Goal: Task Accomplishment & Management: Complete application form

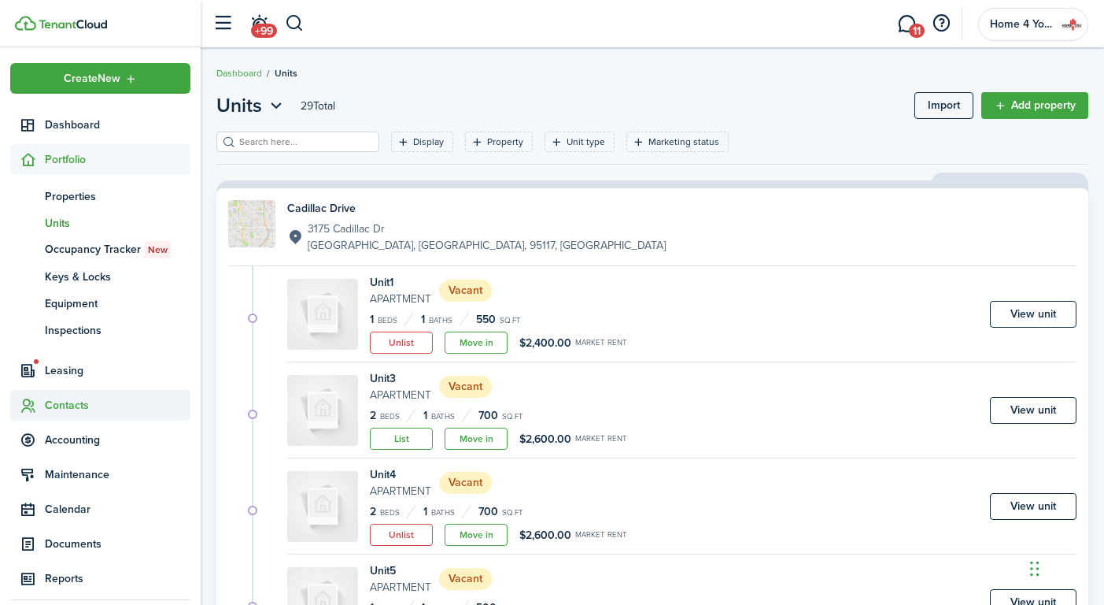
click at [63, 405] on span "Contacts" at bounding box center [118, 405] width 146 height 17
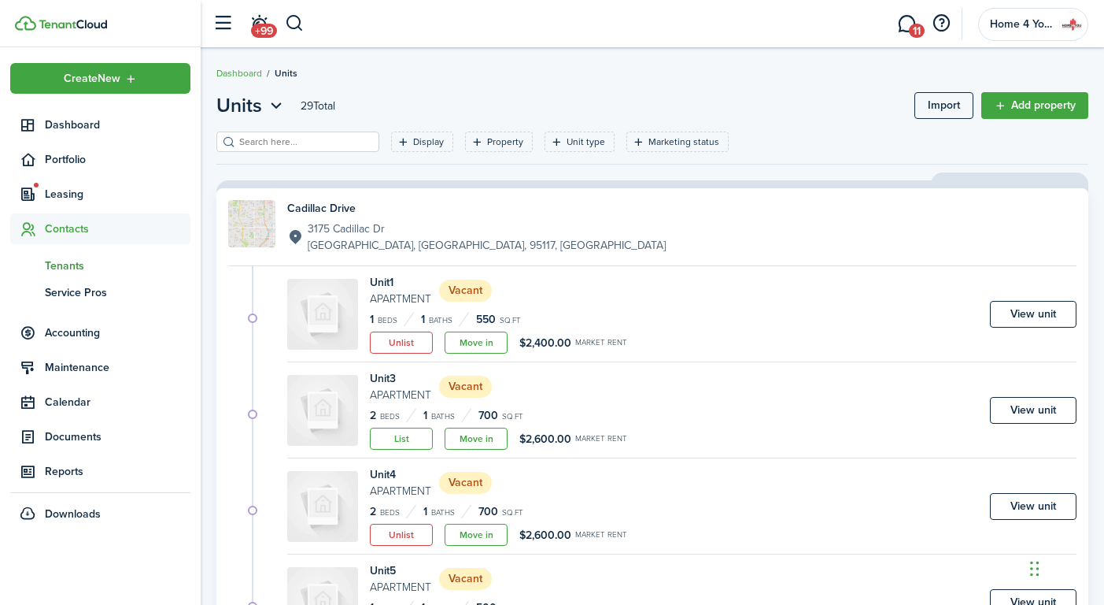
click at [69, 263] on span "Tenants" at bounding box center [118, 265] width 146 height 17
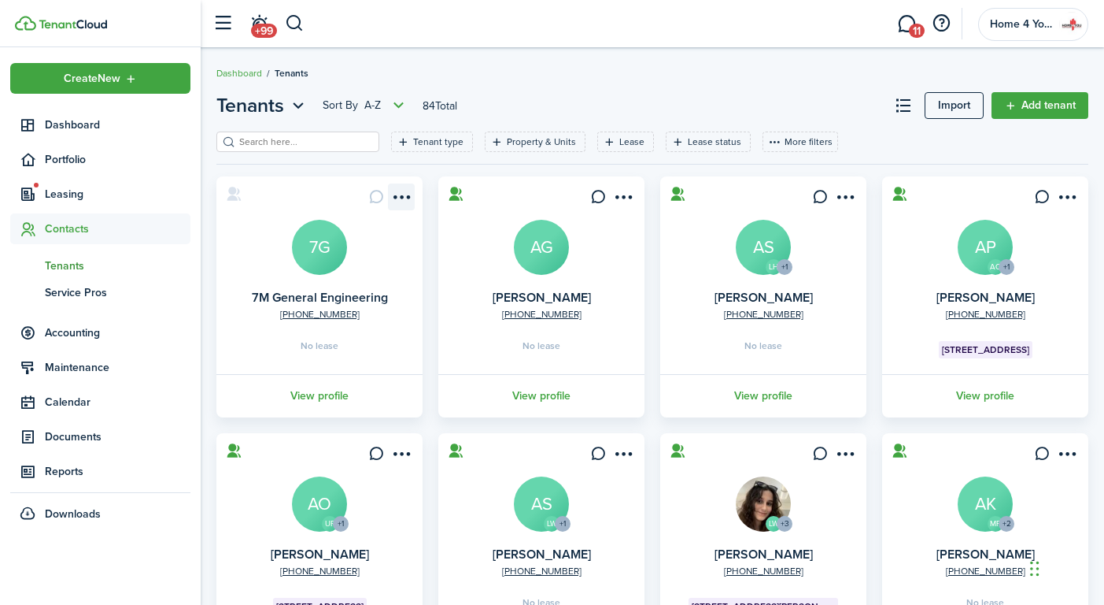
click at [404, 202] on menu-btn-icon "Open menu" at bounding box center [401, 196] width 27 height 27
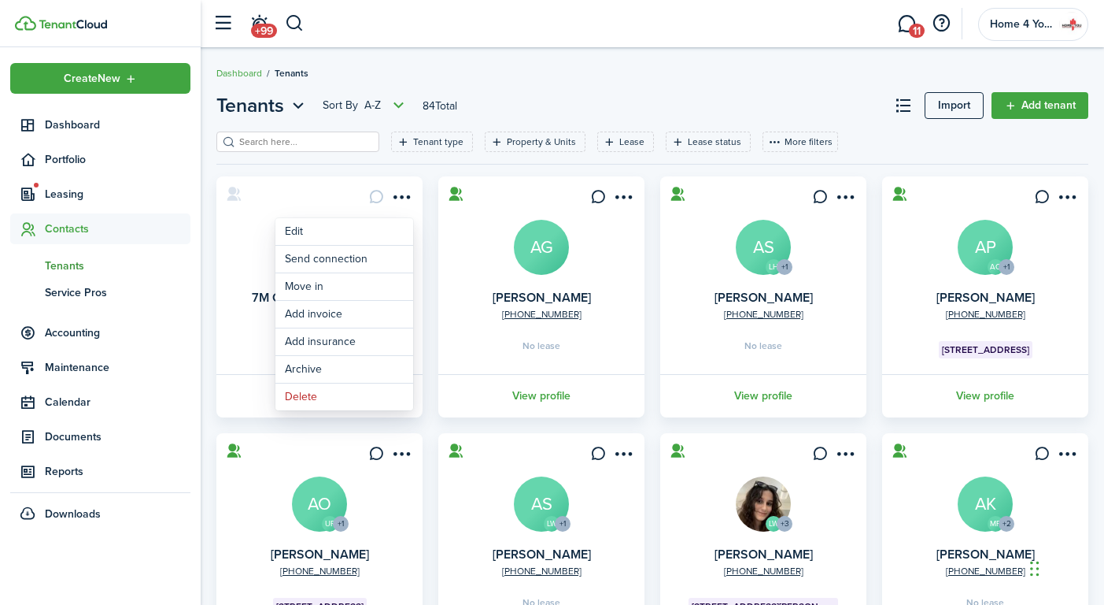
click at [226, 355] on card "[PHONE_NUMBER] 7M General Engineering 7G No lease View profile" at bounding box center [319, 296] width 206 height 241
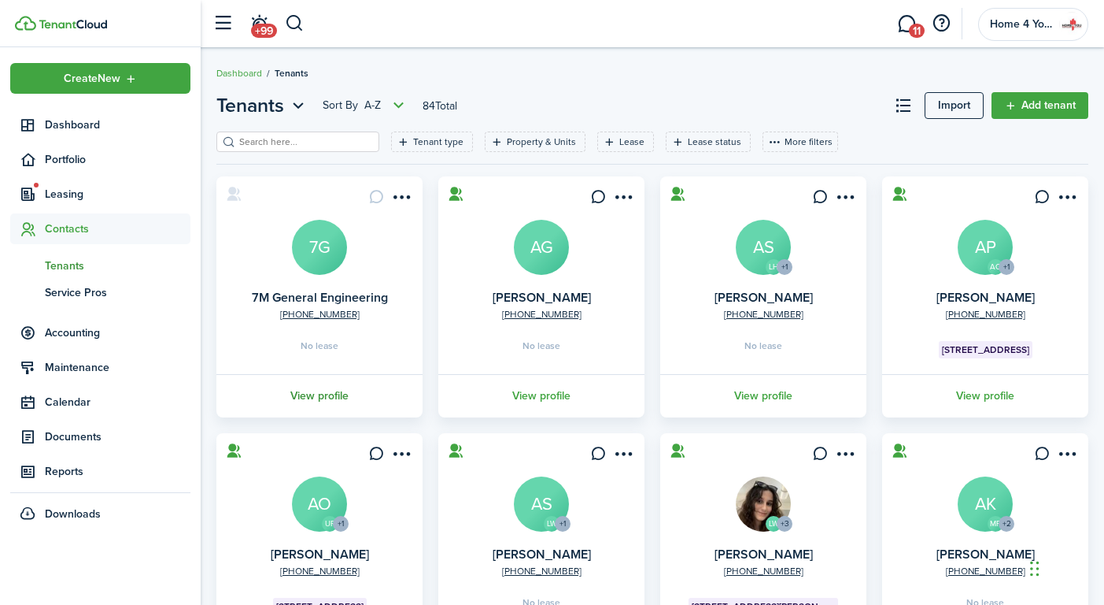
click at [308, 397] on link "View profile" at bounding box center [319, 395] width 211 height 43
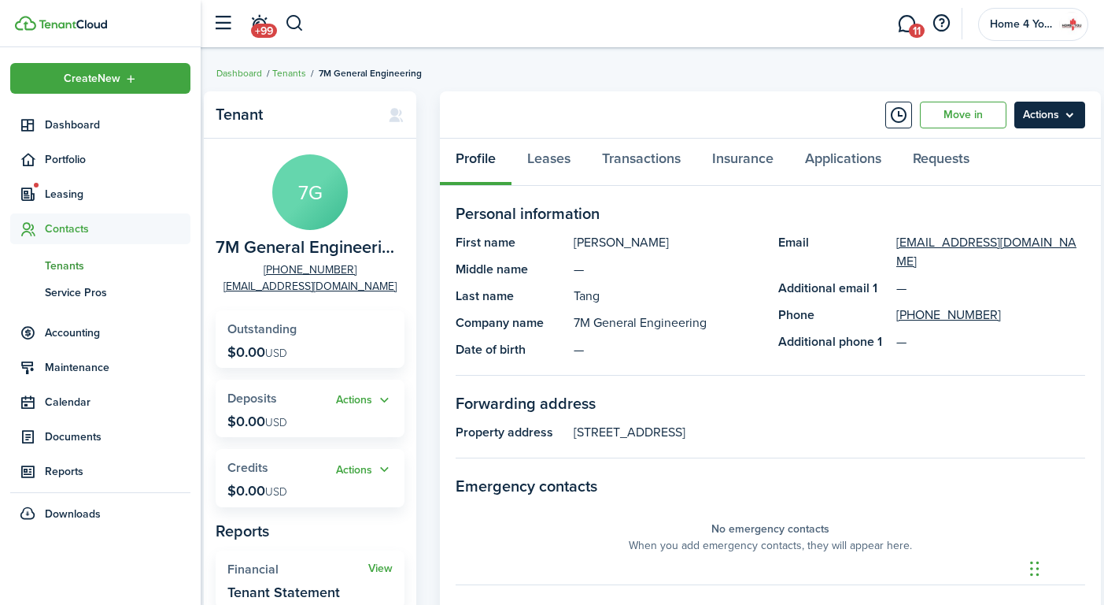
click at [1075, 117] on menu-btn "Actions" at bounding box center [1050, 115] width 71 height 27
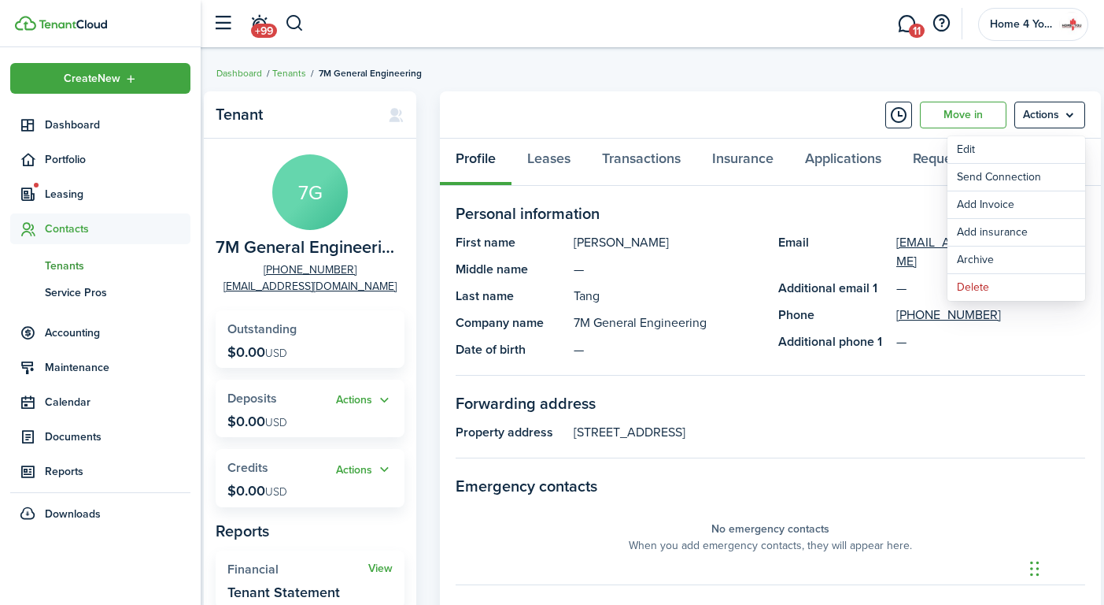
click at [640, 76] on breadcrumb "Dashboard Tenants 7M General Engineering" at bounding box center [652, 65] width 872 height 36
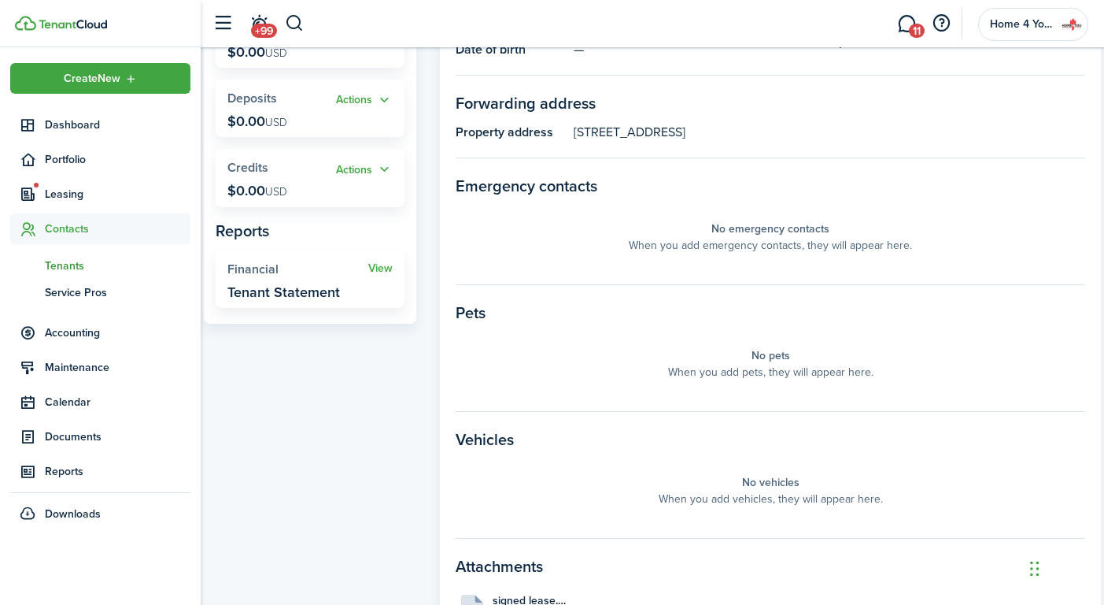
scroll to position [392, 0]
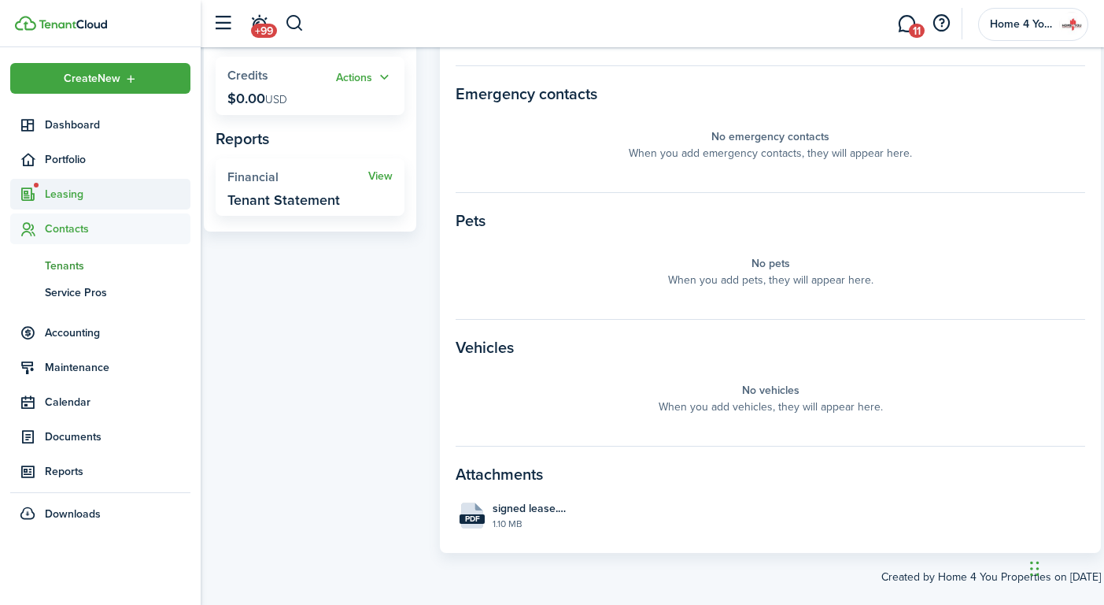
click at [74, 191] on span "Leasing" at bounding box center [118, 194] width 146 height 17
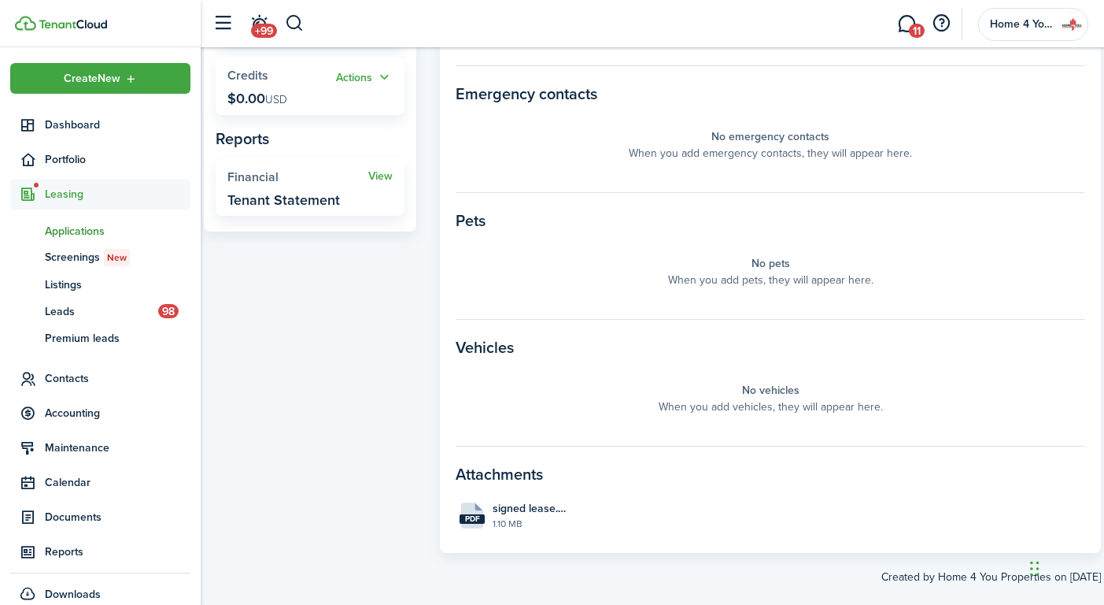
click at [75, 235] on span "Applications" at bounding box center [118, 231] width 146 height 17
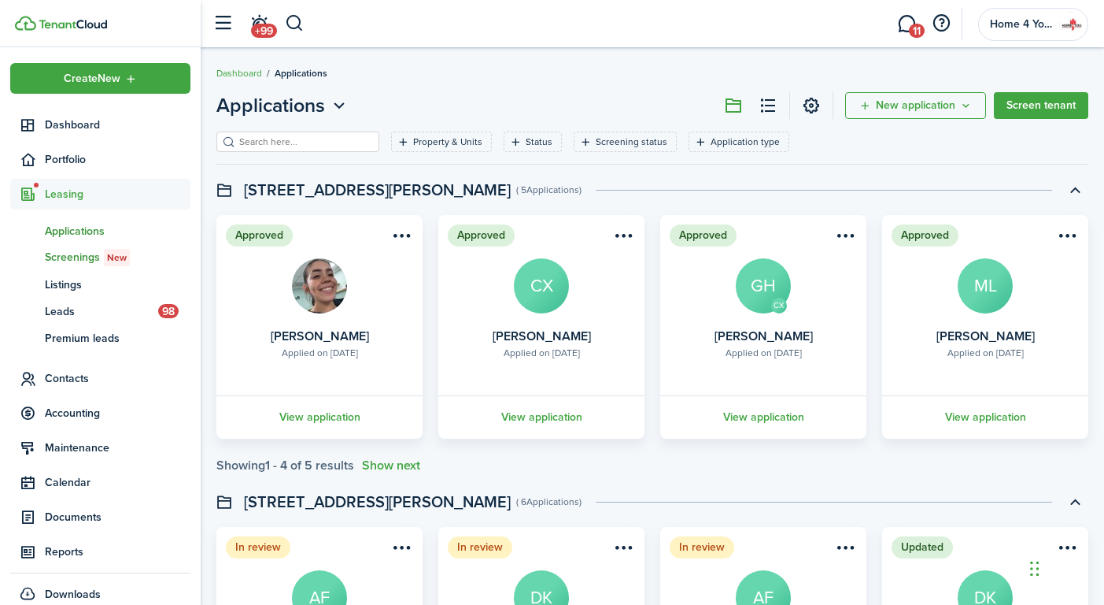
click at [68, 258] on span "Screenings New" at bounding box center [118, 257] width 146 height 17
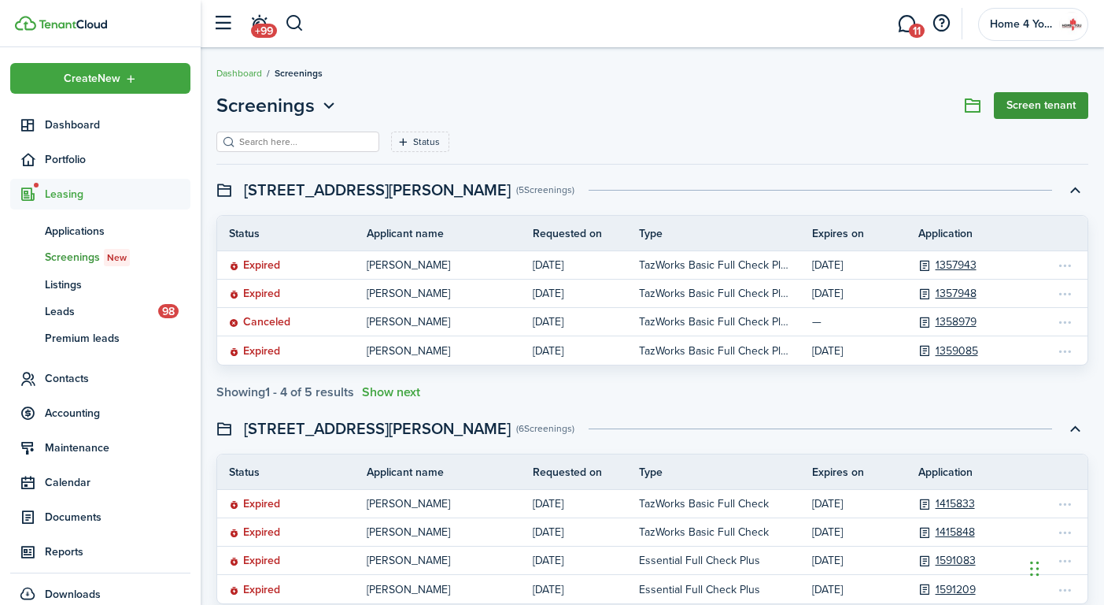
click at [1074, 111] on link "Screen tenant" at bounding box center [1041, 105] width 94 height 27
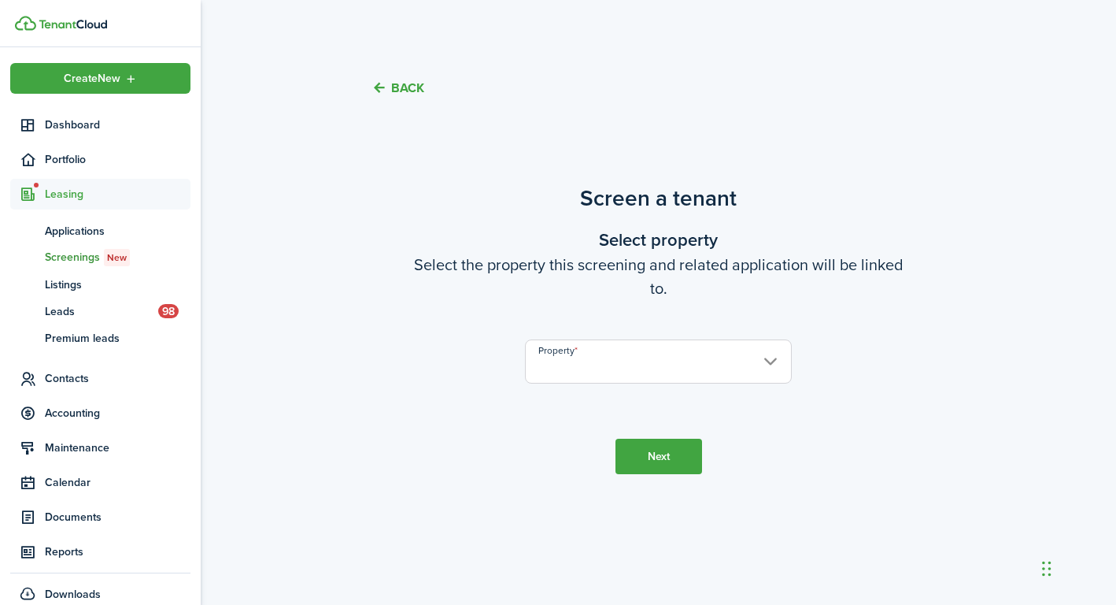
click at [771, 361] on input "Property" at bounding box center [658, 361] width 266 height 44
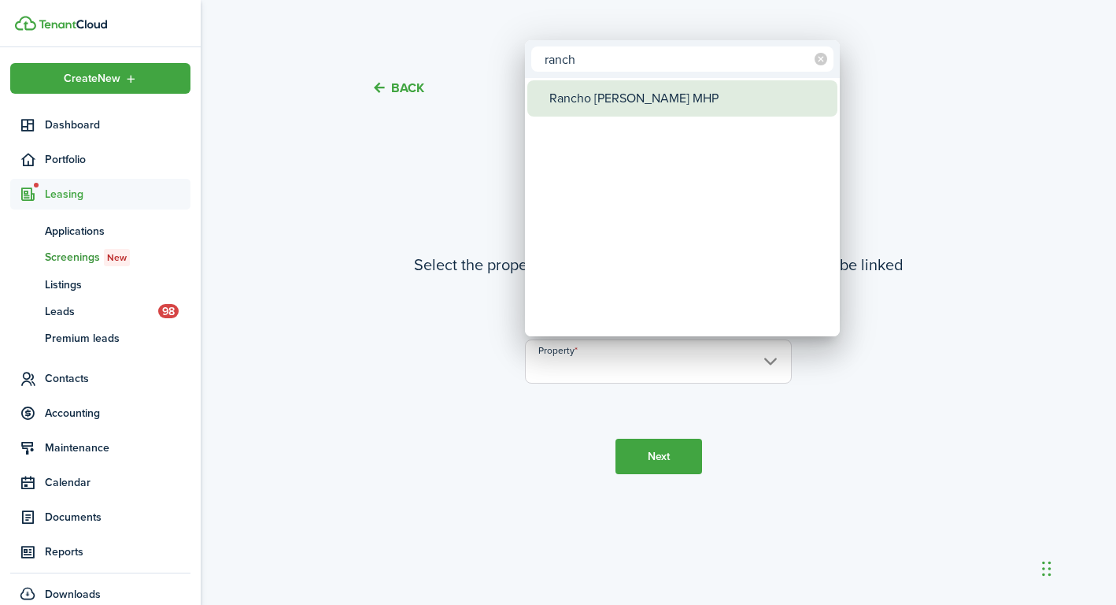
type input "ranch"
click at [686, 95] on div "Rancho [PERSON_NAME] MHP" at bounding box center [688, 98] width 279 height 36
type input "Rancho [PERSON_NAME] MHP"
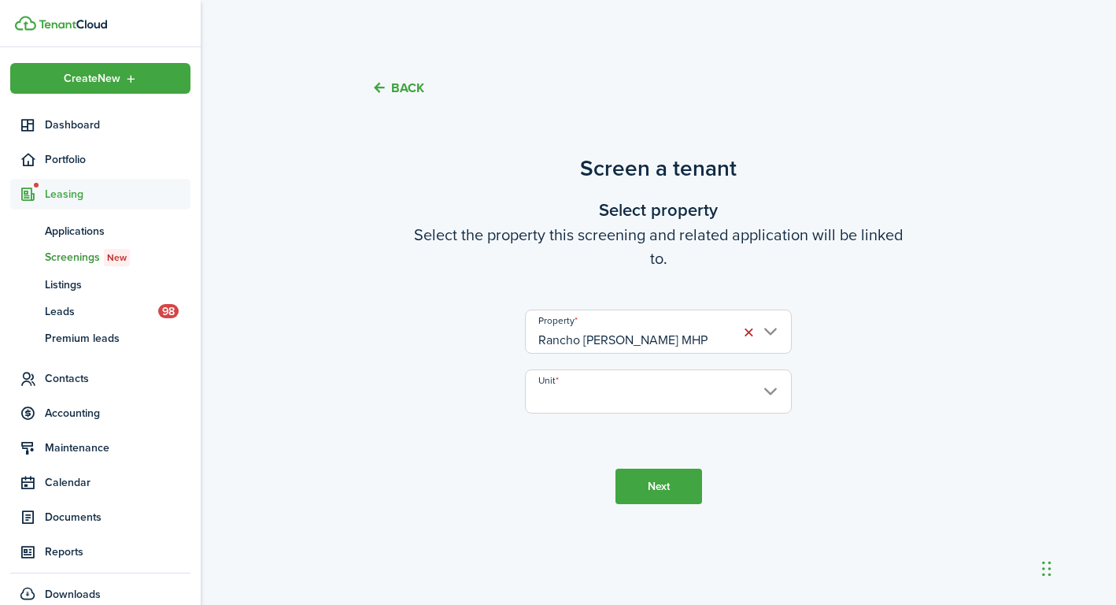
click at [769, 392] on input "Unit" at bounding box center [658, 391] width 266 height 44
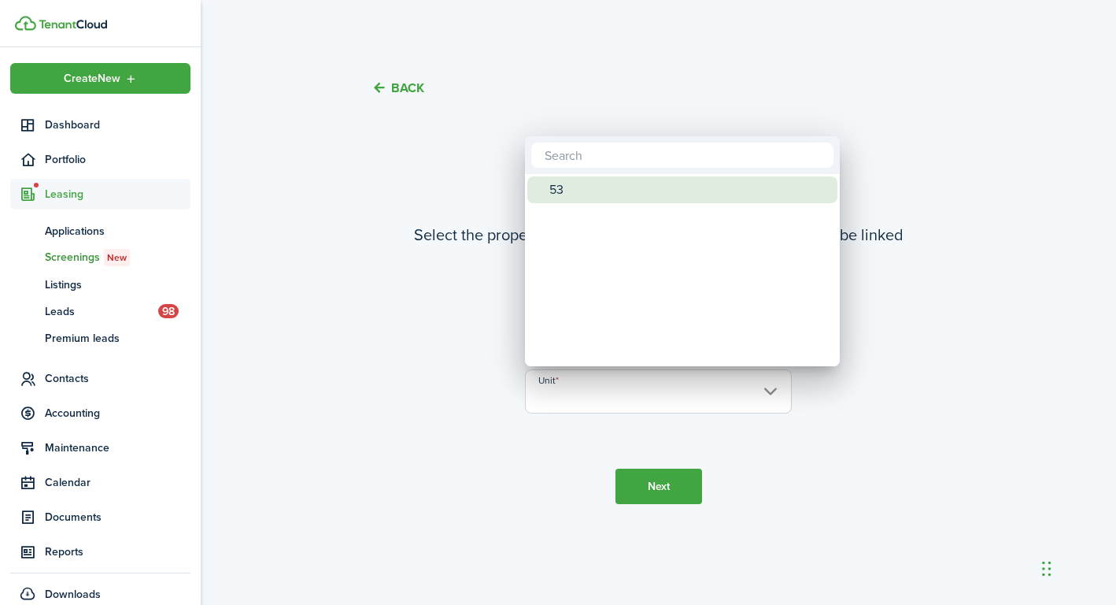
click at [631, 183] on div "53" at bounding box center [688, 189] width 279 height 27
type input "53"
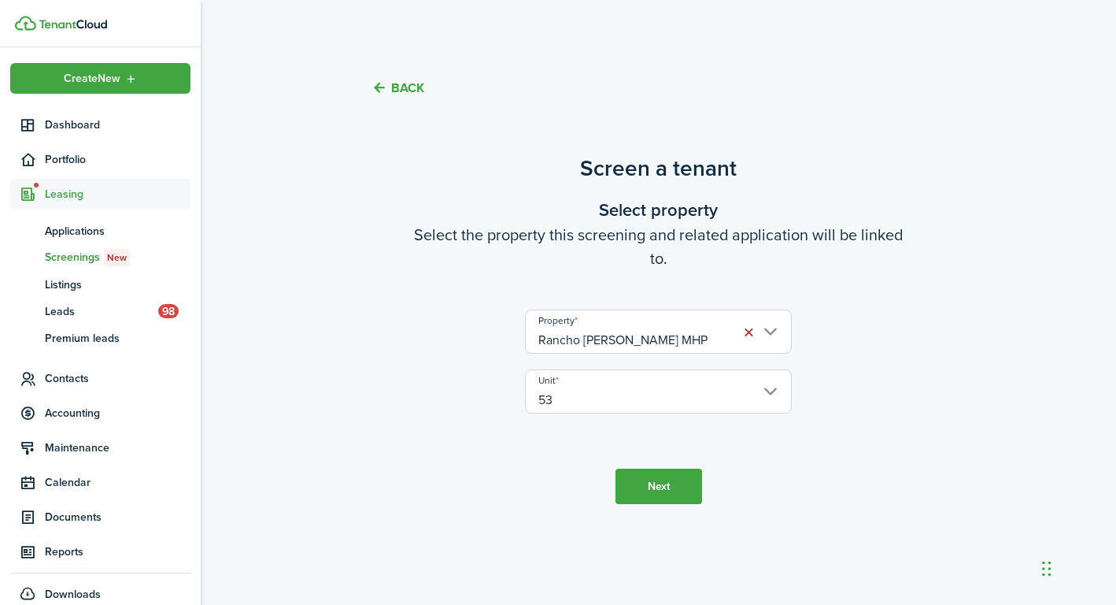
click at [686, 483] on button "Next" at bounding box center [659, 485] width 87 height 35
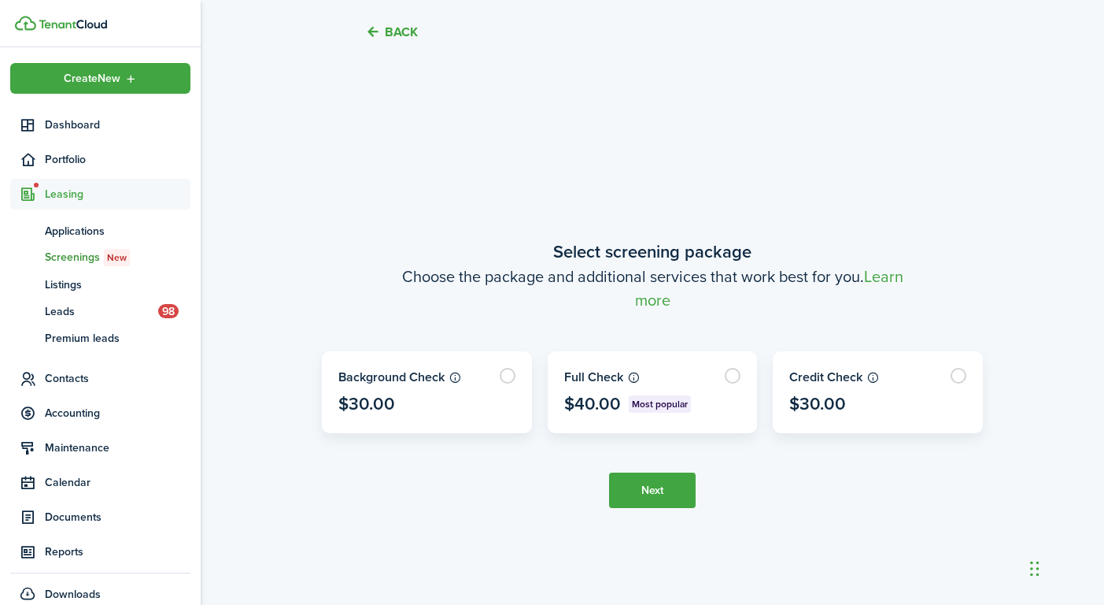
scroll to position [483, 0]
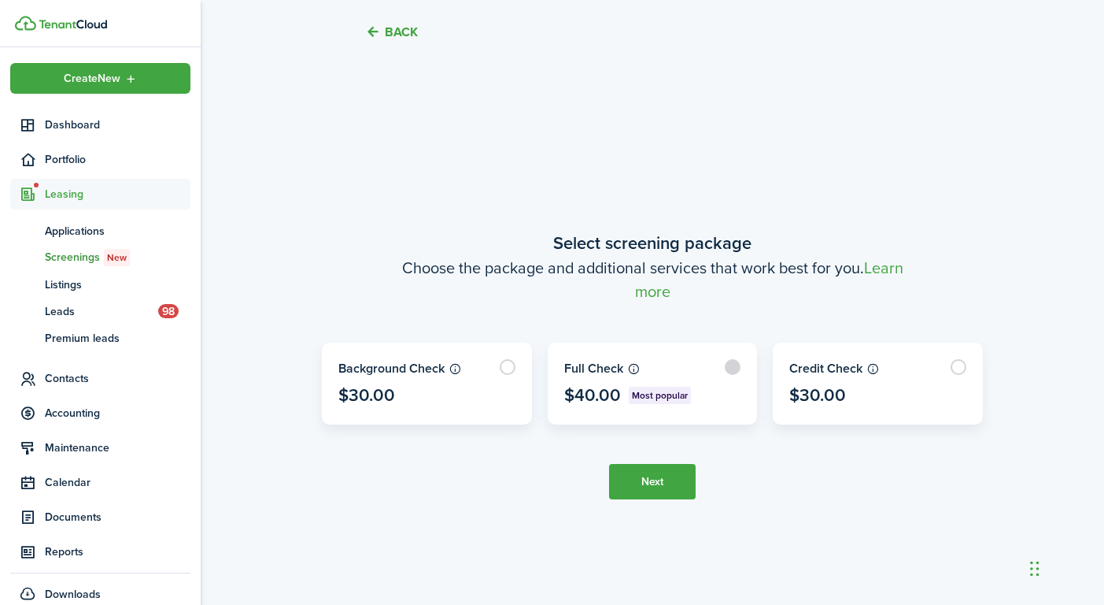
click at [738, 369] on label at bounding box center [653, 383] width 209 height 80
radio input "true"
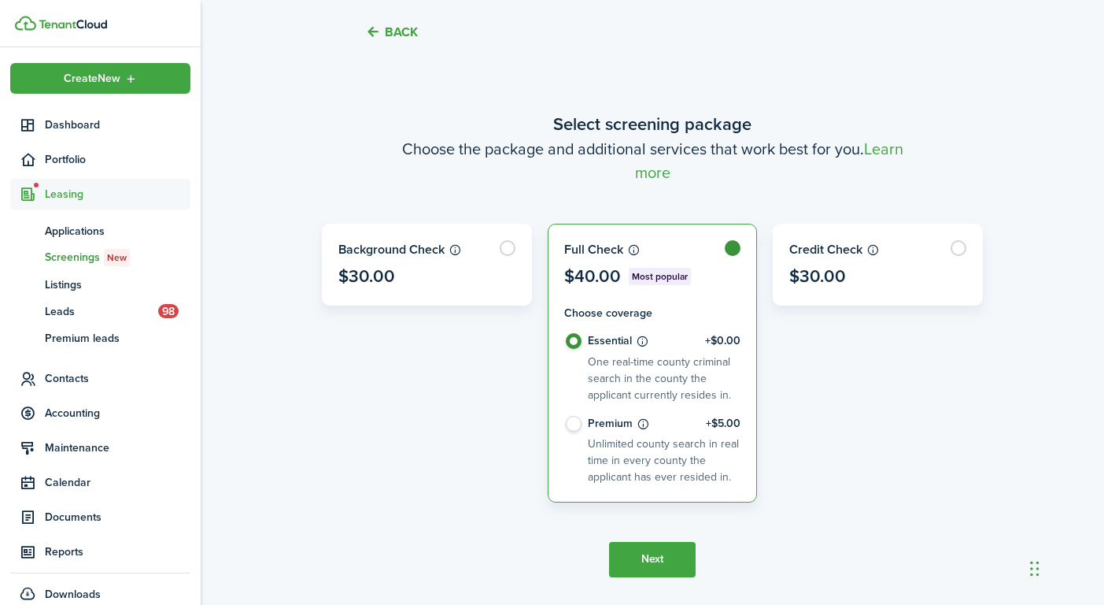
scroll to position [589, 0]
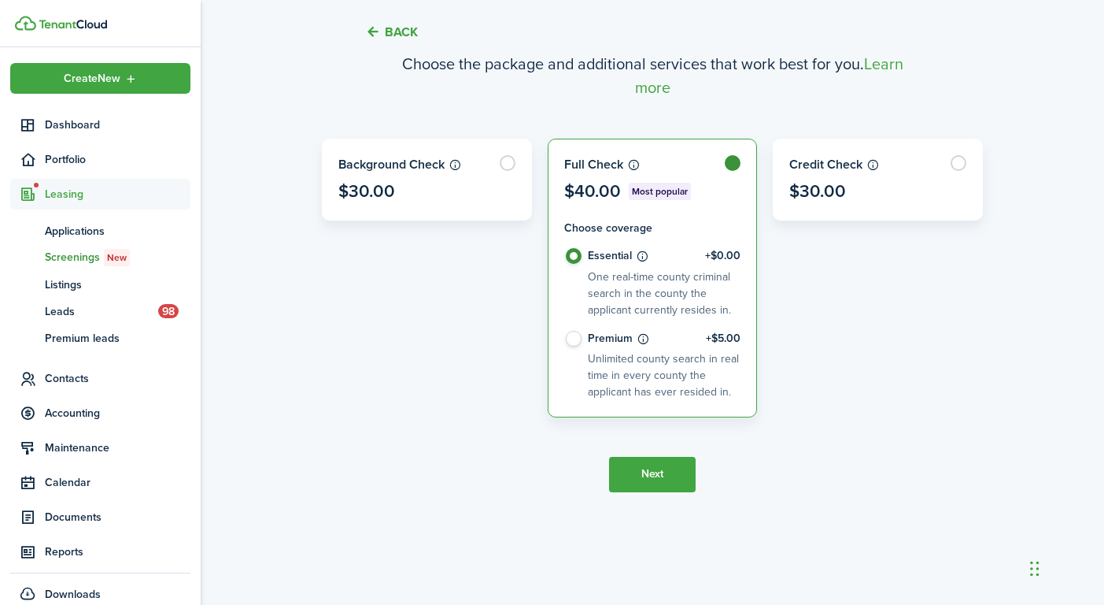
click at [669, 473] on button "Next" at bounding box center [652, 474] width 87 height 35
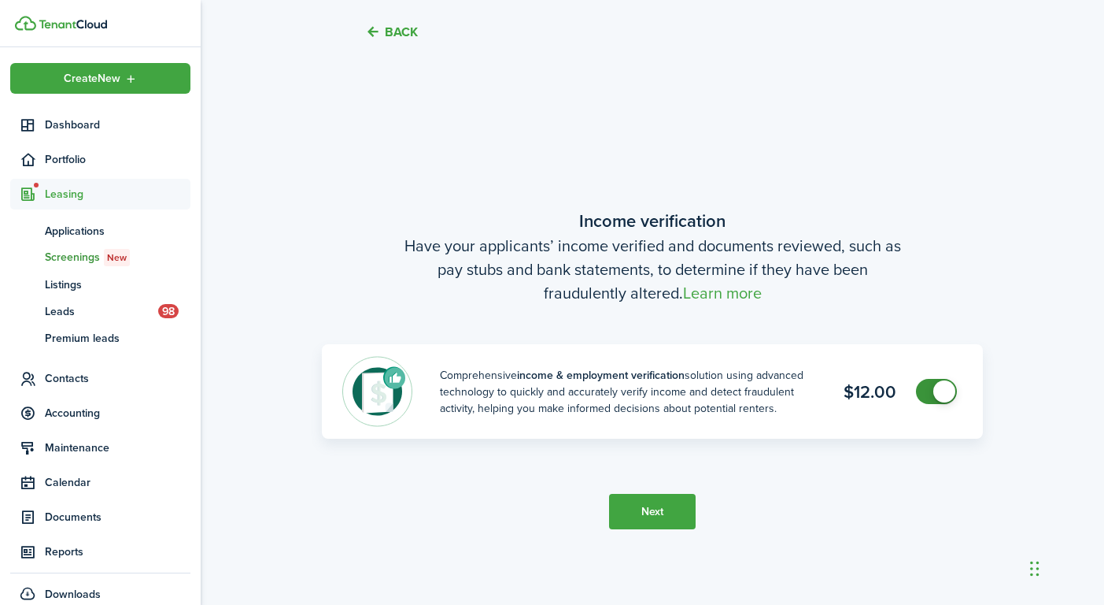
scroll to position [1088, 0]
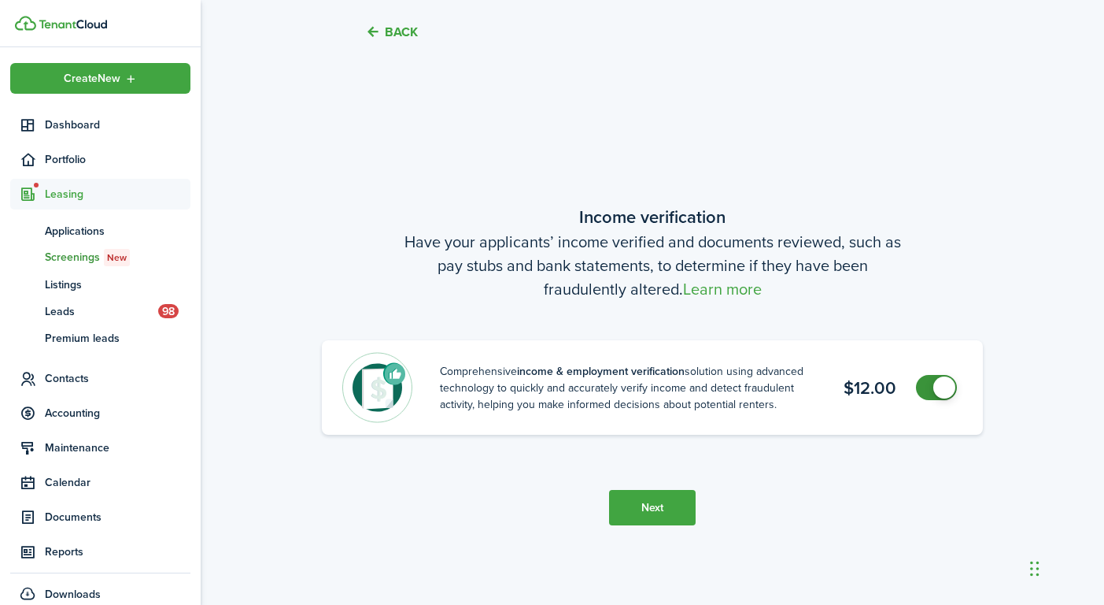
checkbox input "false"
click at [935, 392] on span at bounding box center [945, 387] width 22 height 22
click at [683, 511] on button "Next" at bounding box center [652, 507] width 87 height 35
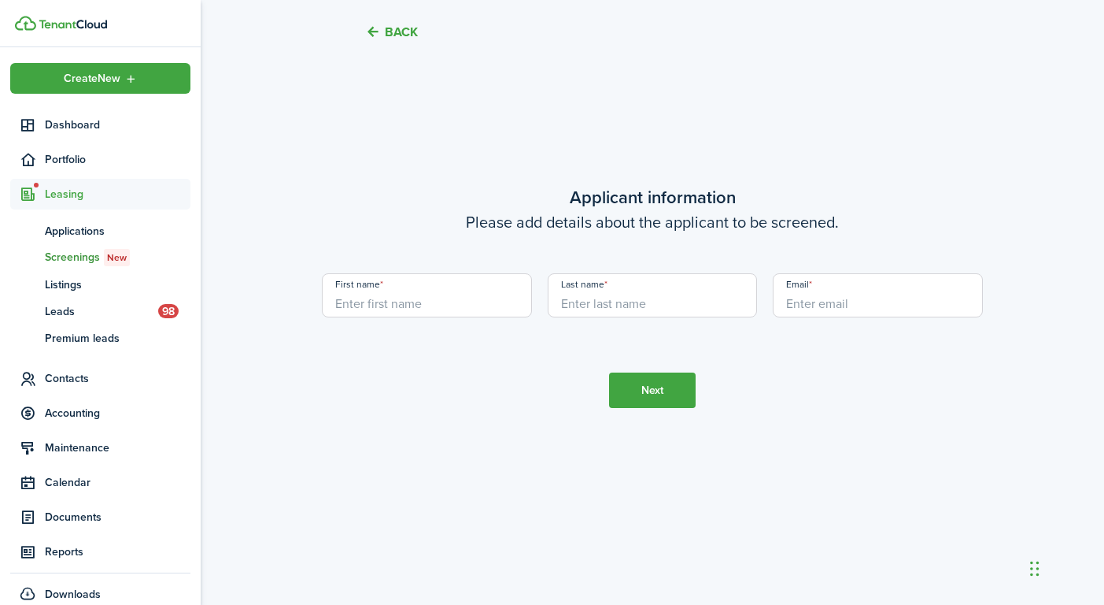
scroll to position [1798, 0]
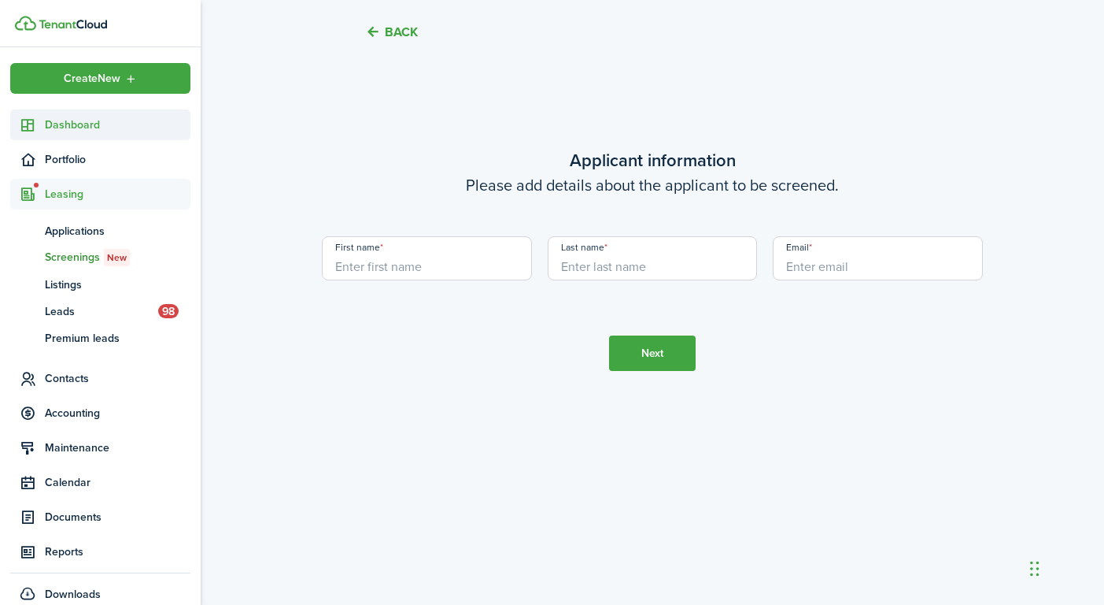
click at [82, 124] on span "Dashboard" at bounding box center [118, 125] width 146 height 17
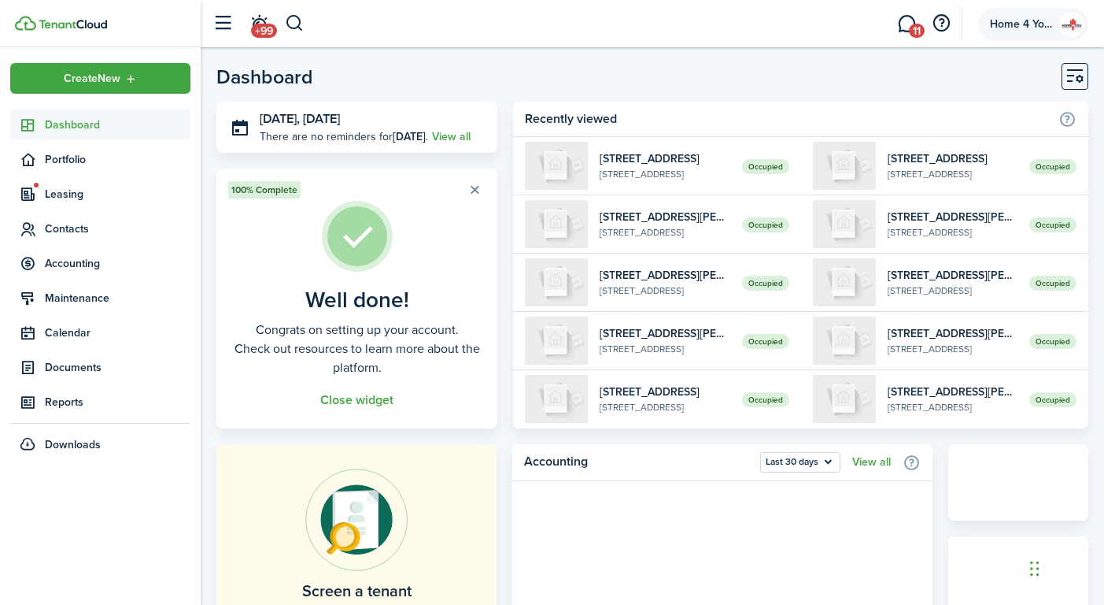
click at [1070, 29] on img at bounding box center [1072, 24] width 25 height 25
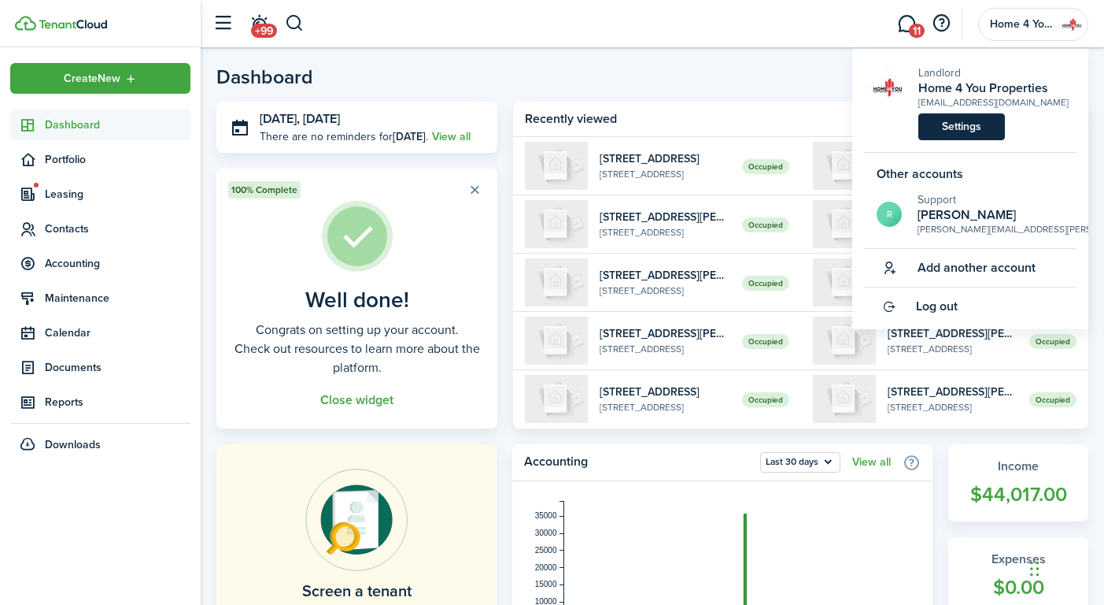
click at [952, 120] on link "Settings" at bounding box center [962, 126] width 87 height 27
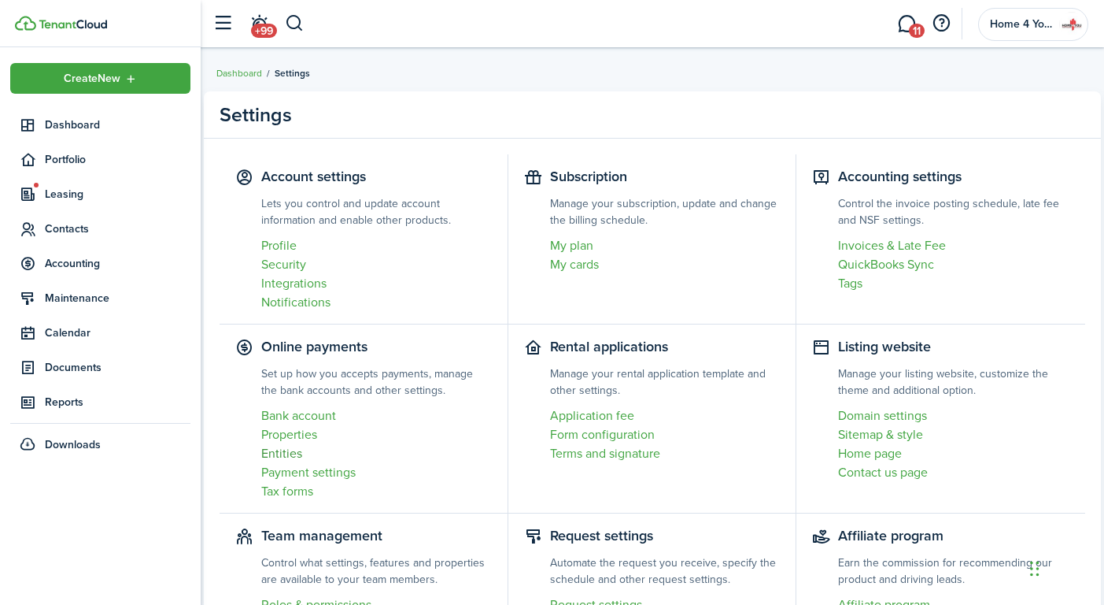
scroll to position [134, 0]
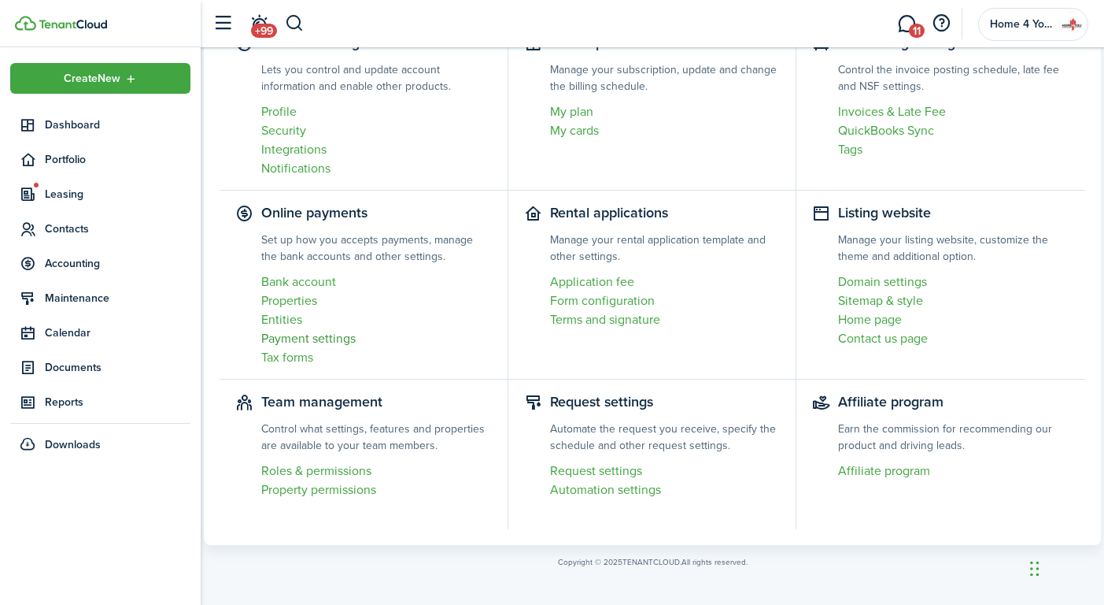
click at [324, 342] on link "Payment settings" at bounding box center [376, 338] width 231 height 19
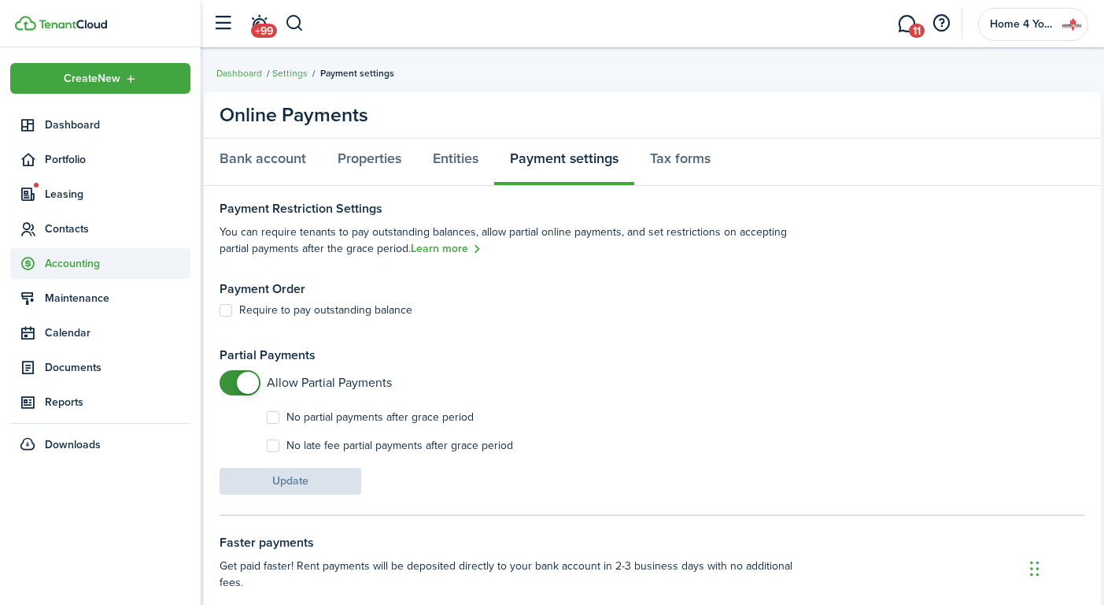
click at [71, 255] on span "Accounting" at bounding box center [118, 263] width 146 height 17
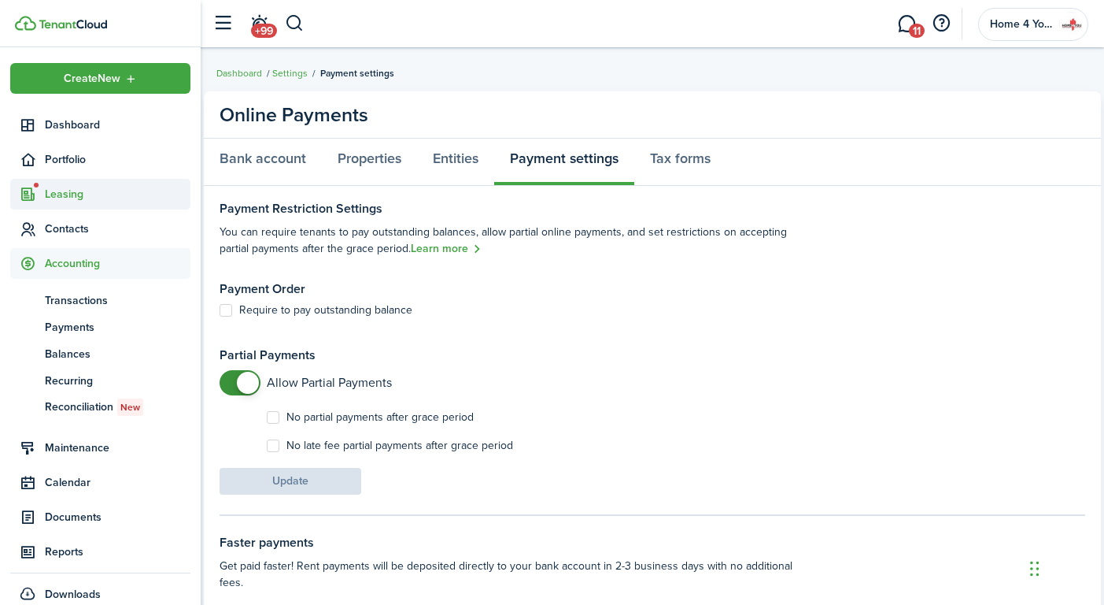
click at [101, 198] on span "Leasing" at bounding box center [118, 194] width 146 height 17
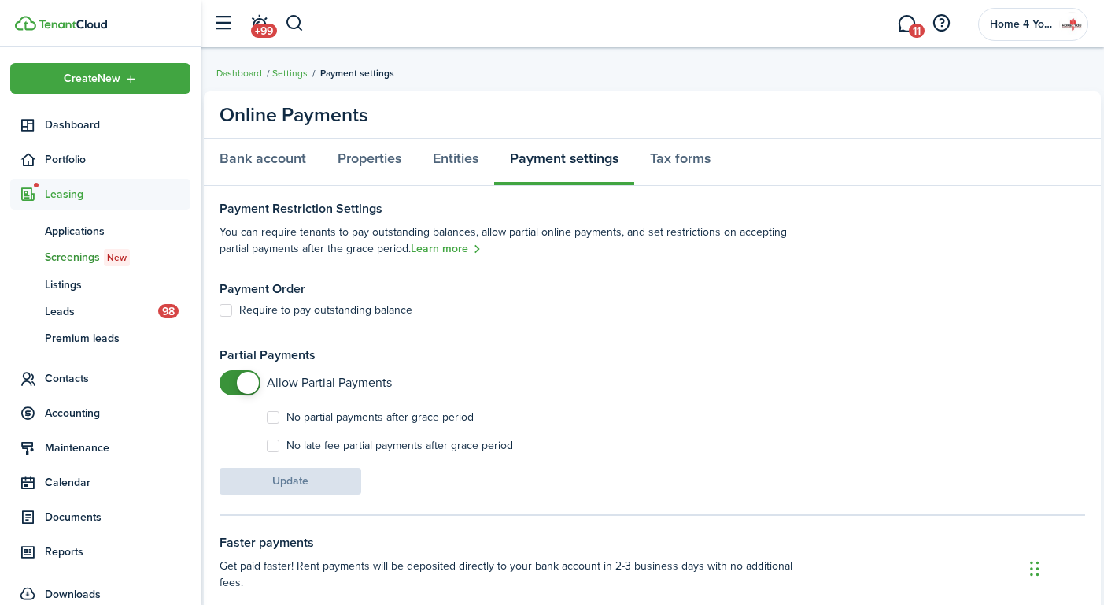
click at [102, 257] on span "Screenings New" at bounding box center [118, 257] width 146 height 17
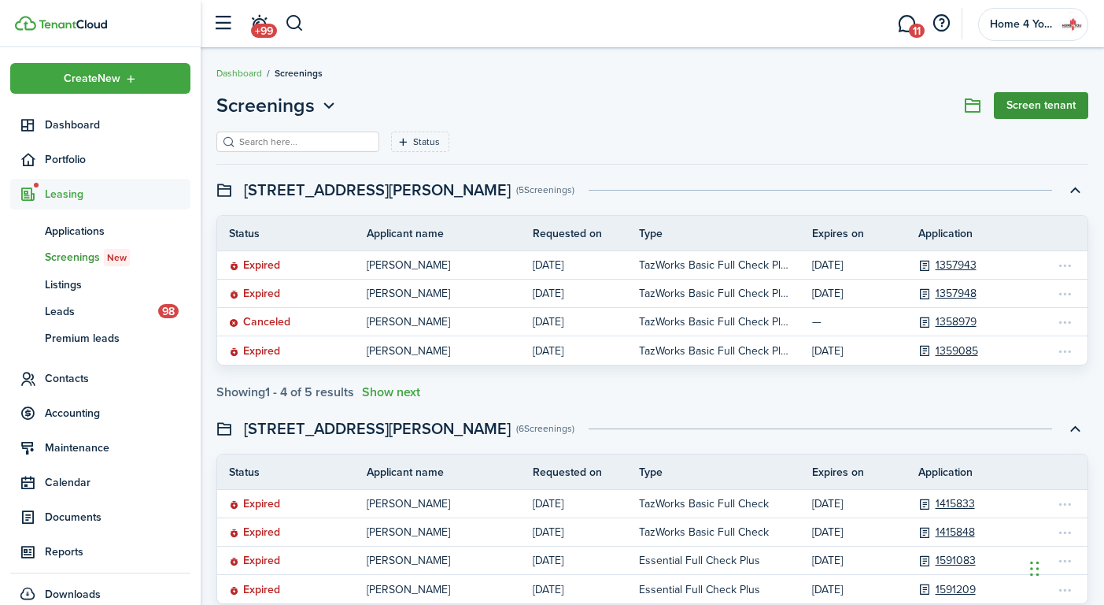
click at [1065, 94] on link "Screen tenant" at bounding box center [1041, 105] width 94 height 27
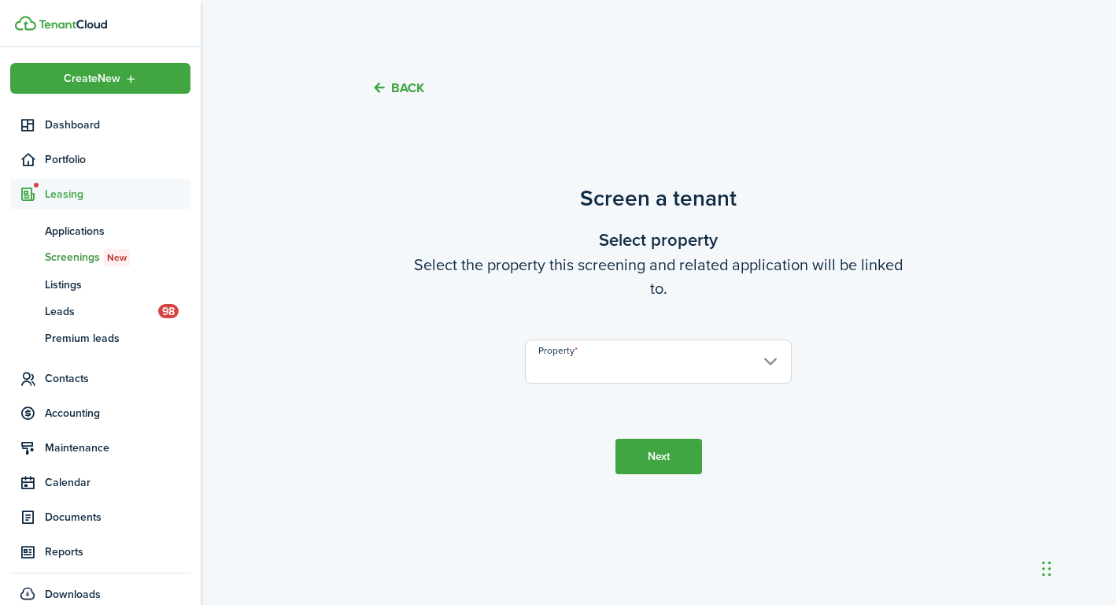
click at [705, 353] on input "Property" at bounding box center [658, 361] width 266 height 44
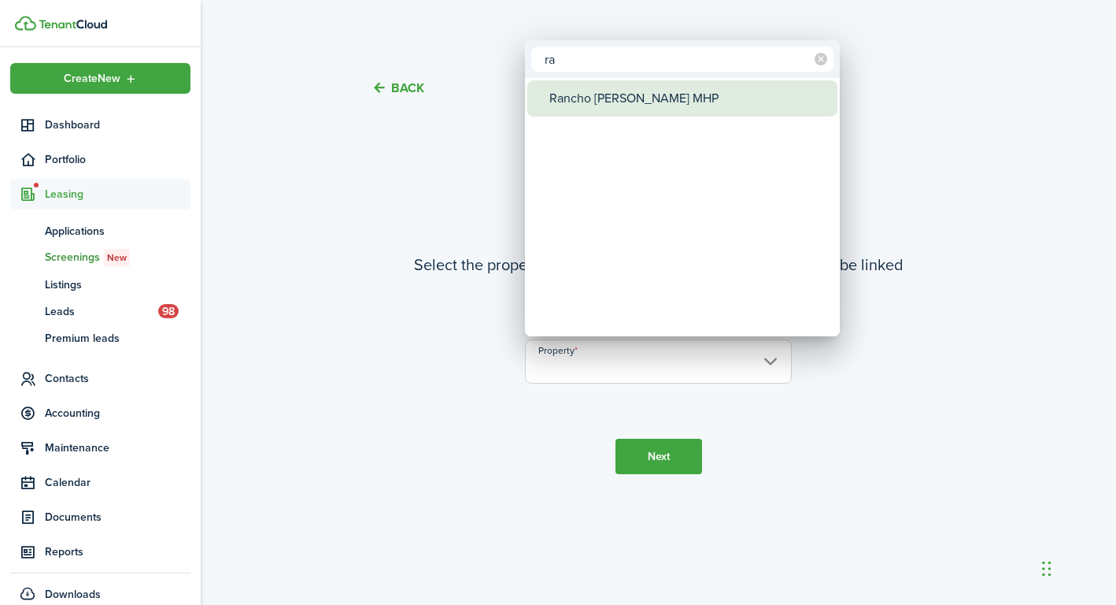
type input "ra"
click at [658, 101] on div "Rancho [PERSON_NAME] MHP" at bounding box center [688, 98] width 279 height 36
type input "Rancho [PERSON_NAME] MHP"
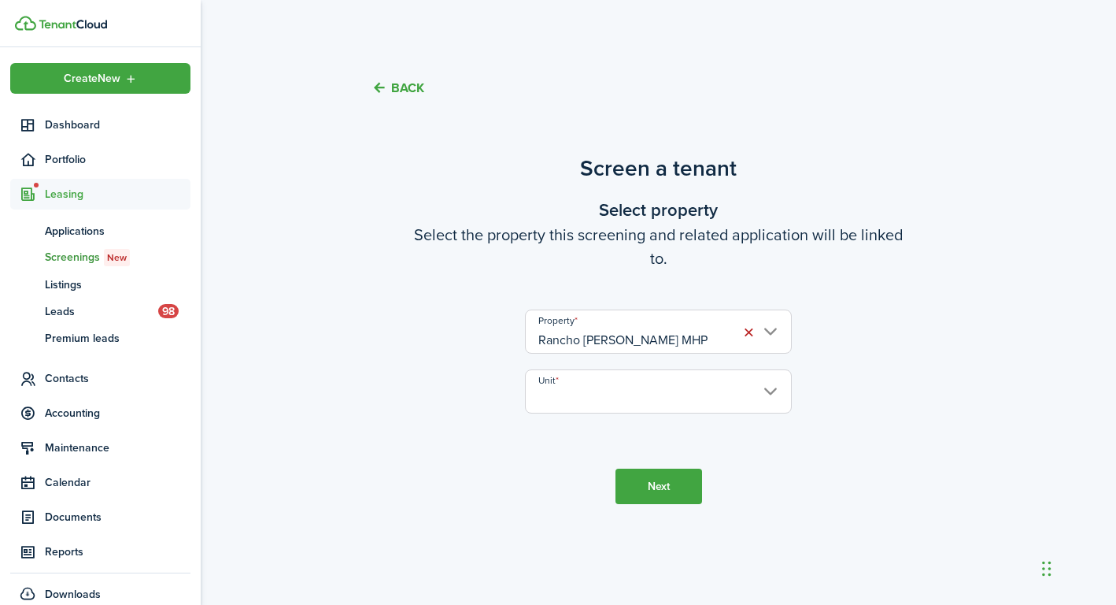
click at [730, 380] on input "Unit" at bounding box center [658, 391] width 266 height 44
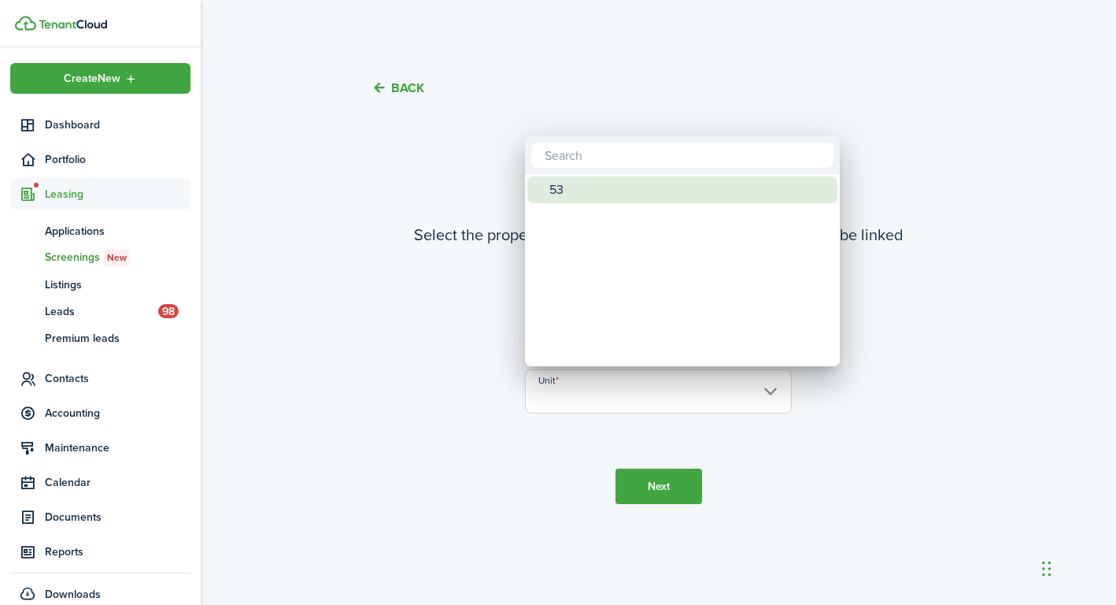
click at [659, 189] on div "53" at bounding box center [688, 189] width 279 height 27
type input "53"
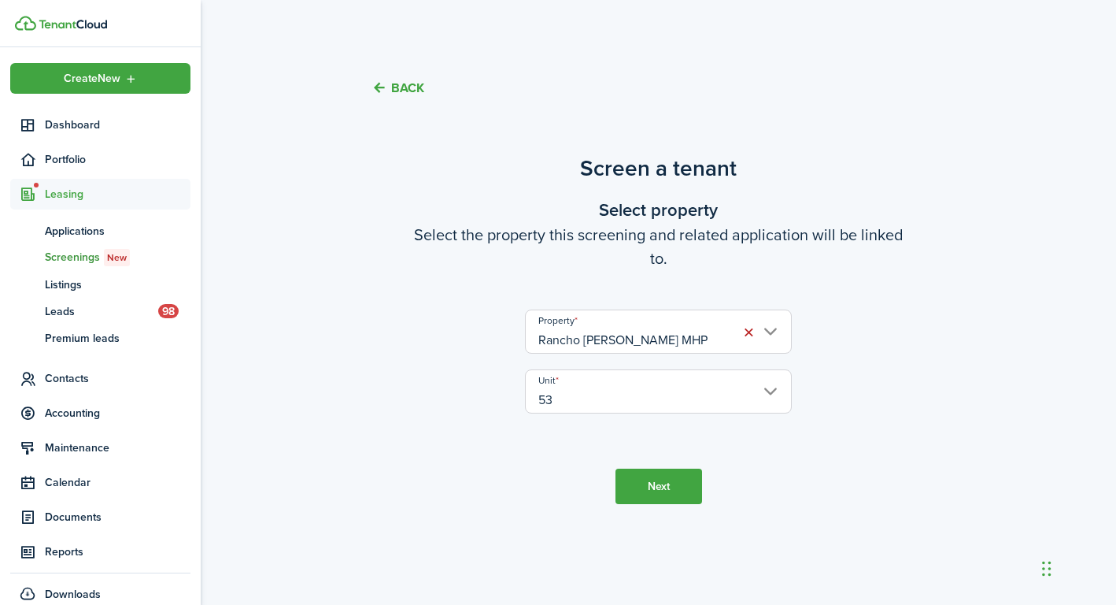
click at [677, 484] on button "Next" at bounding box center [659, 485] width 87 height 35
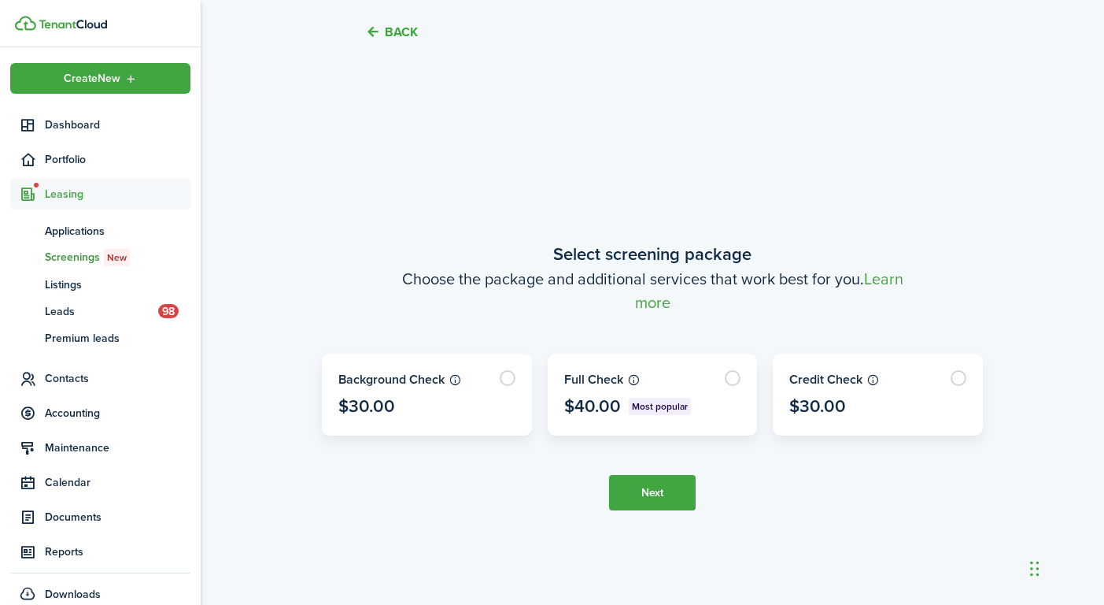
scroll to position [483, 0]
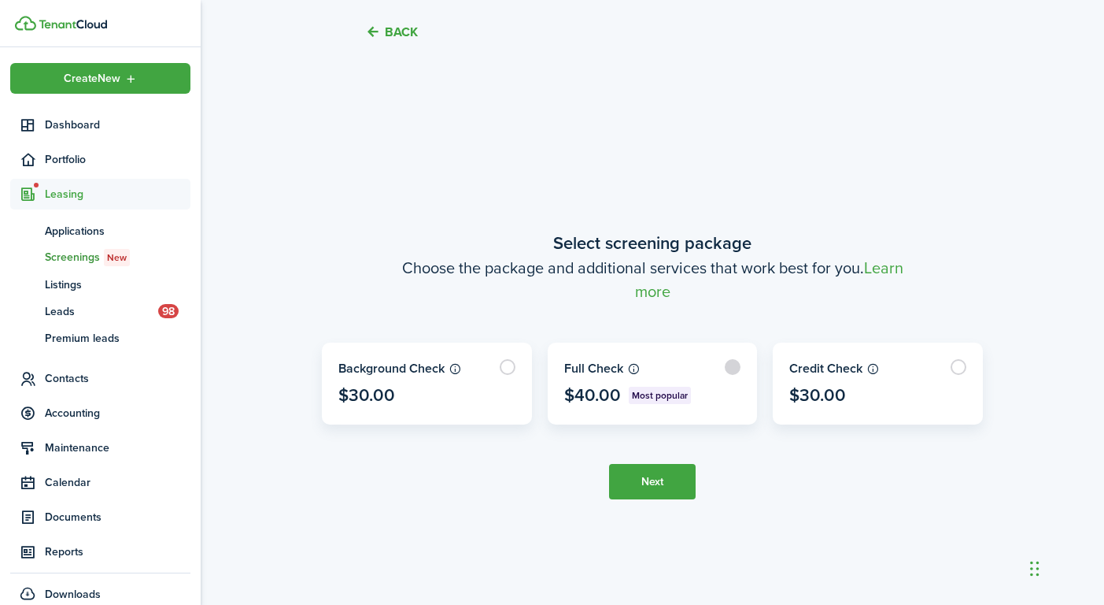
click at [685, 380] on label at bounding box center [653, 383] width 209 height 80
radio input "true"
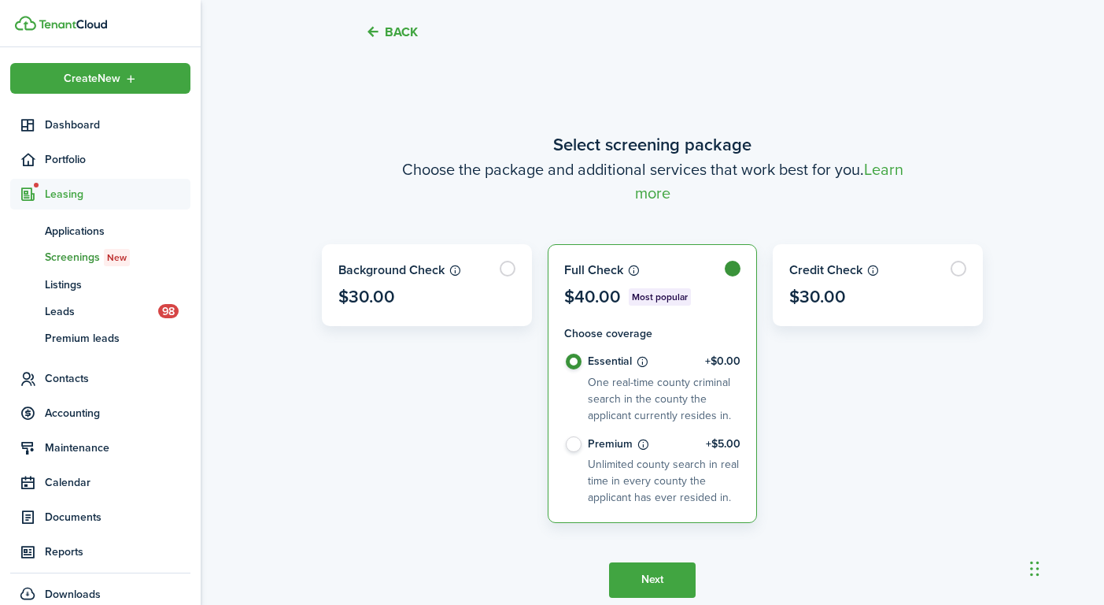
click at [675, 564] on button "Next" at bounding box center [652, 579] width 87 height 35
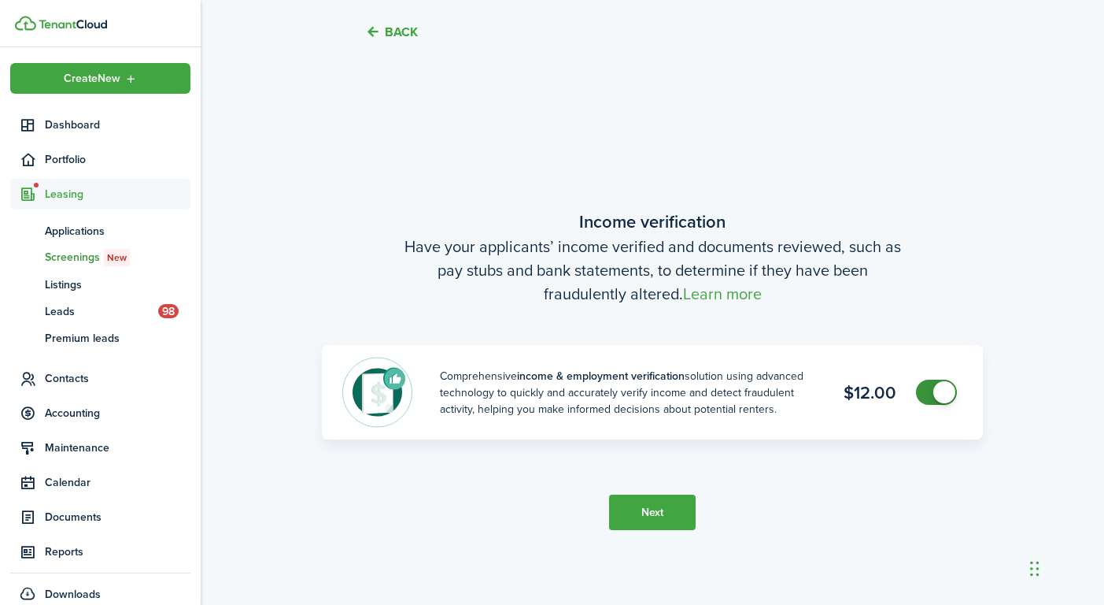
scroll to position [1088, 0]
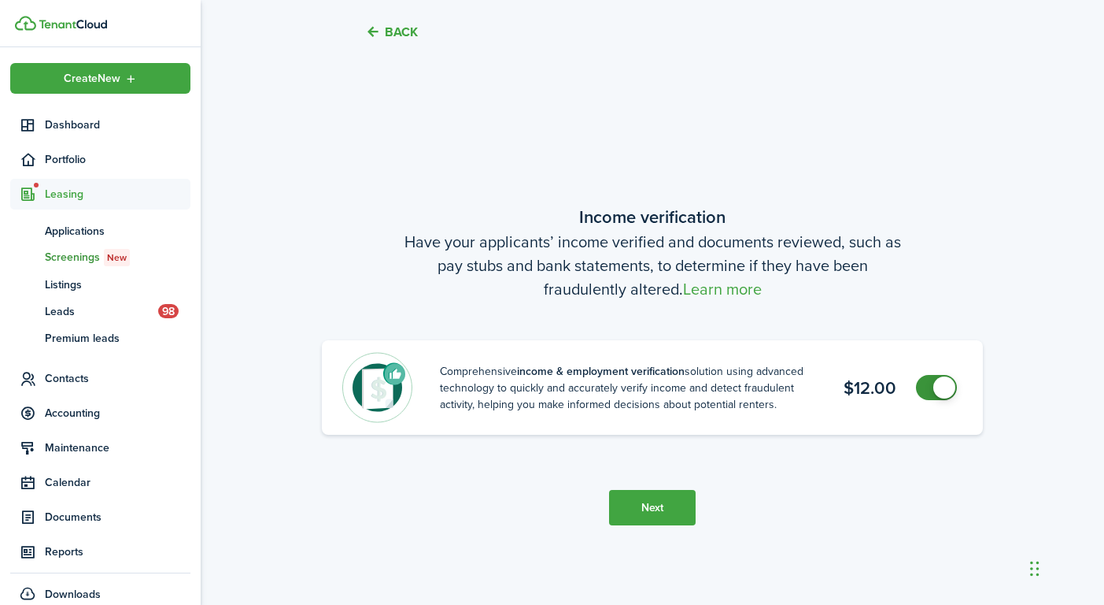
checkbox input "false"
click at [929, 382] on span at bounding box center [937, 387] width 16 height 25
click at [676, 501] on button "Next" at bounding box center [652, 507] width 87 height 35
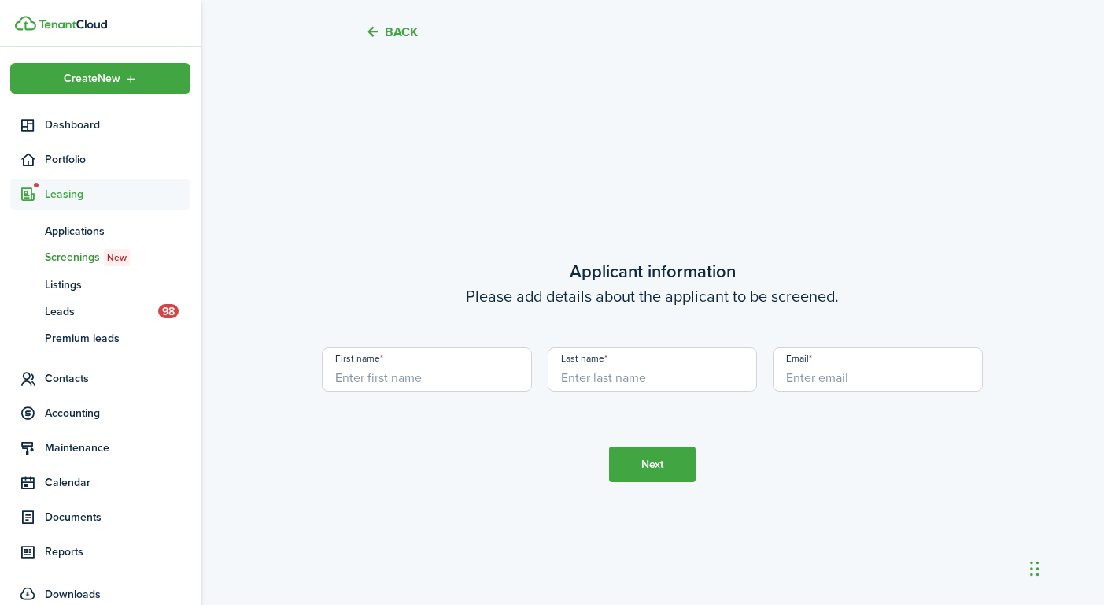
scroll to position [1693, 0]
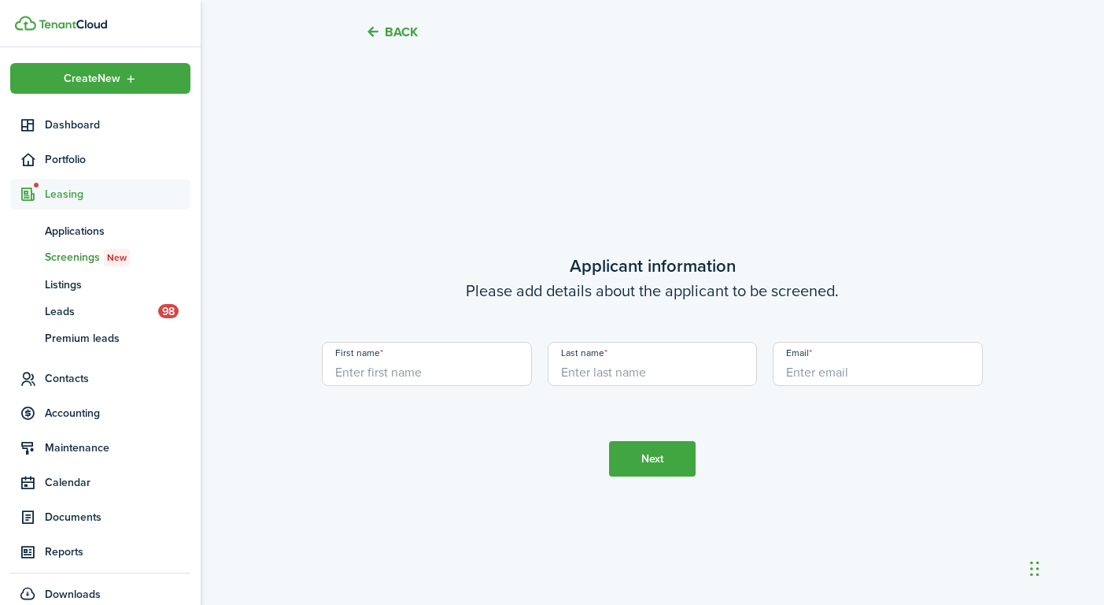
click at [511, 372] on input "First name" at bounding box center [427, 364] width 210 height 44
click at [513, 372] on input "First name" at bounding box center [427, 364] width 210 height 44
click at [503, 372] on input "First name" at bounding box center [427, 364] width 210 height 44
type input "ragfb"
type input "gfhgff"
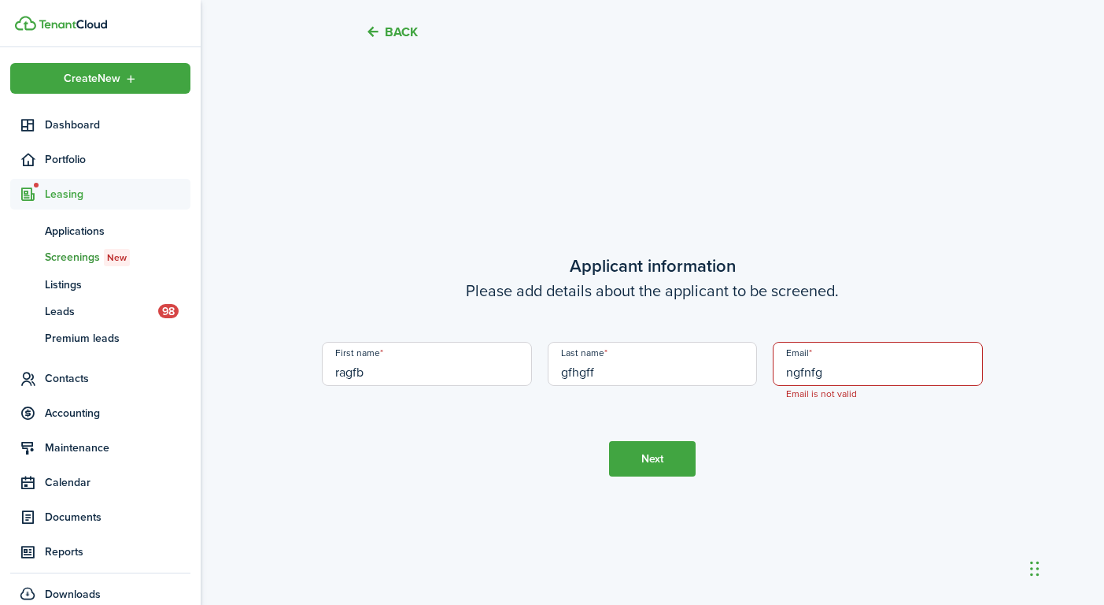
click at [888, 374] on input "ngfnfg" at bounding box center [878, 364] width 210 height 44
click at [847, 376] on input "ngfnfg@g. om" at bounding box center [878, 364] width 210 height 44
click at [837, 376] on input "ngfnfg@g. com" at bounding box center [878, 364] width 210 height 44
click at [835, 429] on tc-wizard-step "Applicant information Please add details about the applicant to be screened. Fi…" at bounding box center [652, 364] width 661 height 605
click at [683, 463] on button "Next" at bounding box center [652, 458] width 87 height 35
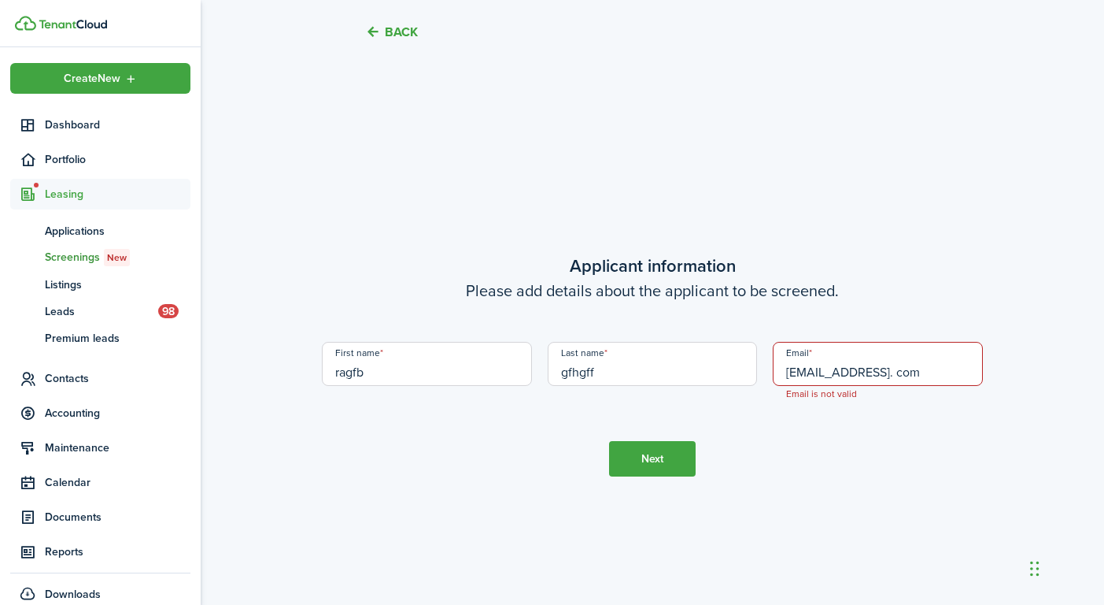
scroll to position [1754, 0]
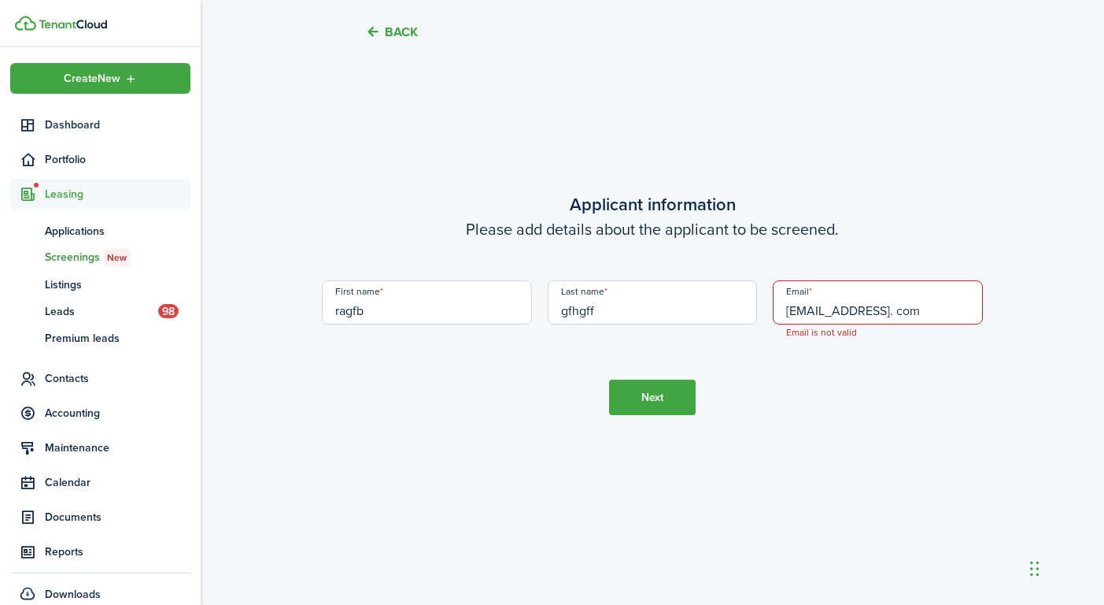
click at [820, 308] on input "[EMAIL_ADDRESS]. com" at bounding box center [878, 302] width 210 height 44
click at [694, 394] on button "Next" at bounding box center [652, 396] width 87 height 35
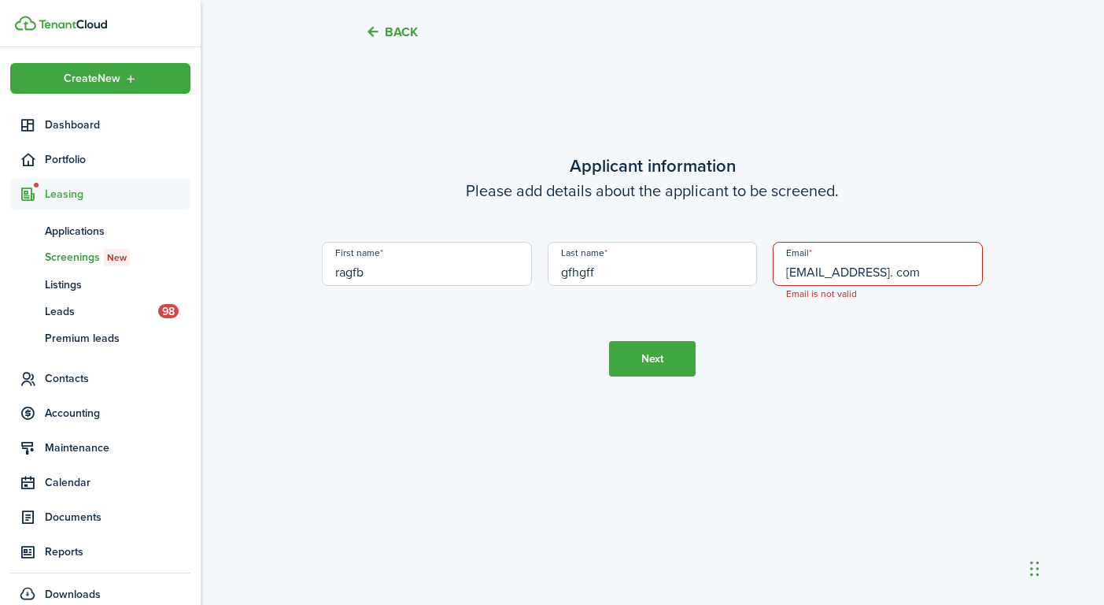
scroll to position [1798, 0]
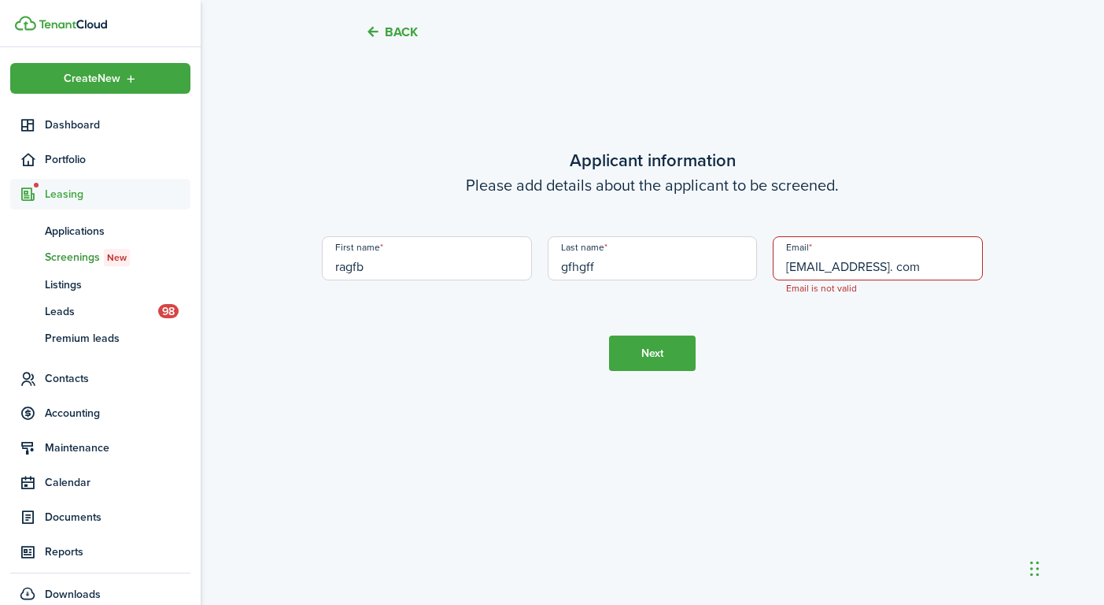
drag, startPoint x: 849, startPoint y: 268, endPoint x: 702, endPoint y: 255, distance: 147.0
click at [702, 255] on div "First name ragfb Last name gfhgff Email [EMAIL_ADDRESS]. com Email is not valid" at bounding box center [652, 266] width 677 height 60
click at [803, 266] on input "[EMAIL_ADDRESS]. com" at bounding box center [878, 258] width 210 height 44
click at [869, 364] on tc-wizard-step "Applicant information Please add details about the applicant to be screened. Fi…" at bounding box center [652, 259] width 661 height 605
click at [690, 361] on button "Next" at bounding box center [652, 352] width 87 height 35
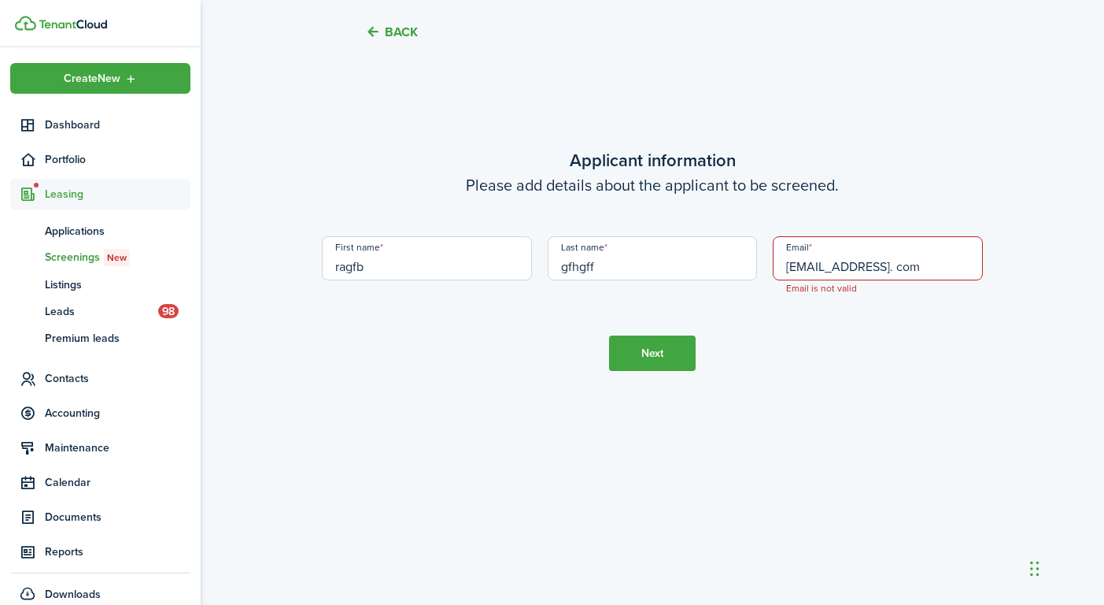
scroll to position [1754, 0]
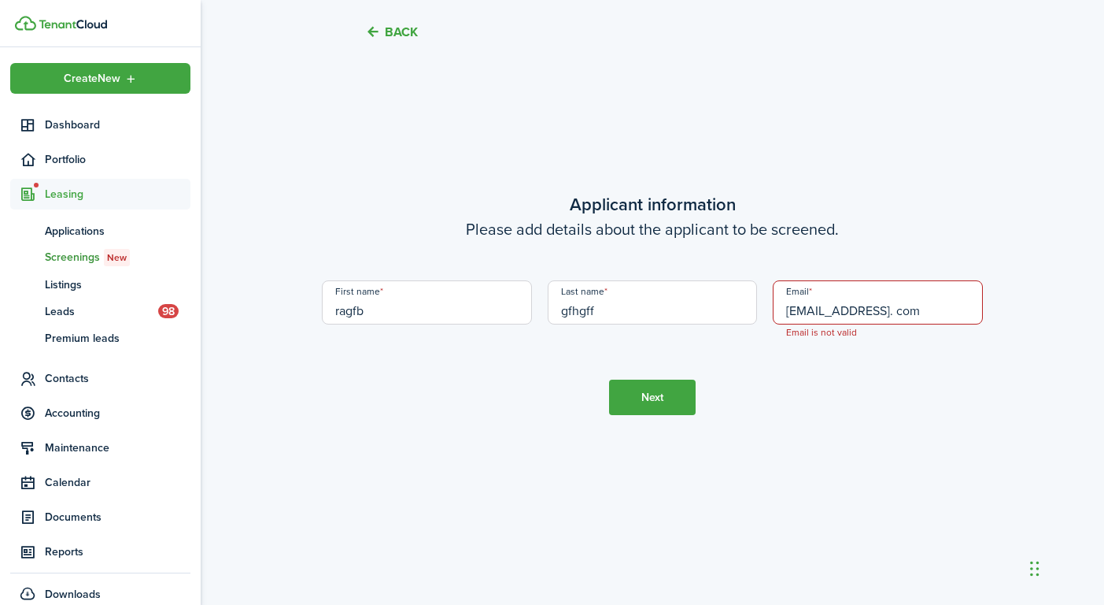
click at [890, 309] on input "[EMAIL_ADDRESS]. com" at bounding box center [878, 302] width 210 height 44
type input "[EMAIL_ADDRESS]. com"
click at [690, 401] on button "Next" at bounding box center [652, 396] width 87 height 35
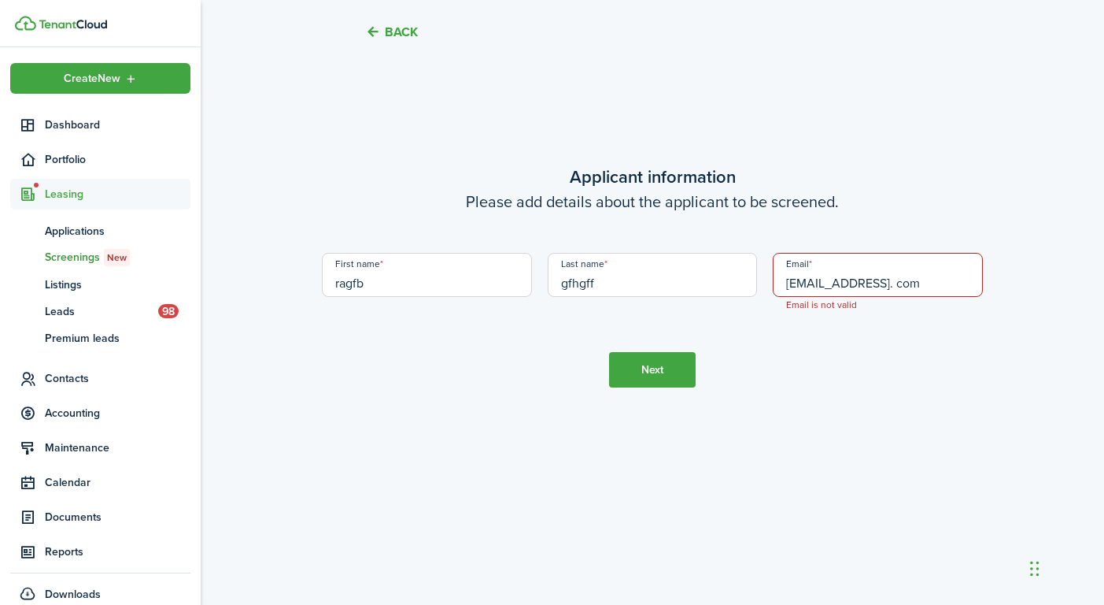
click at [676, 367] on button "Next" at bounding box center [652, 369] width 87 height 35
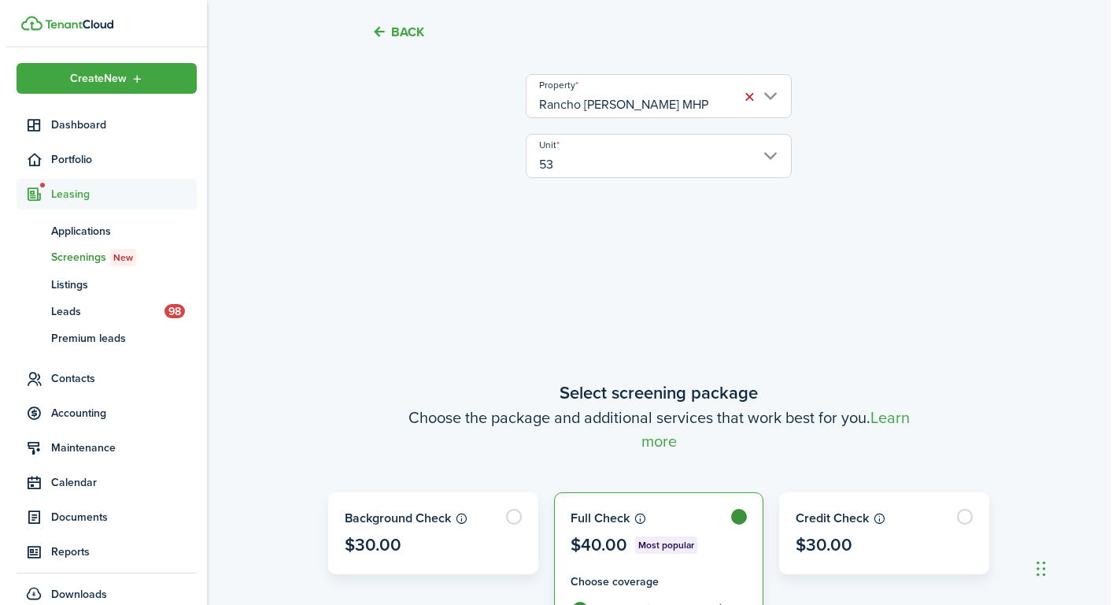
scroll to position [0, 0]
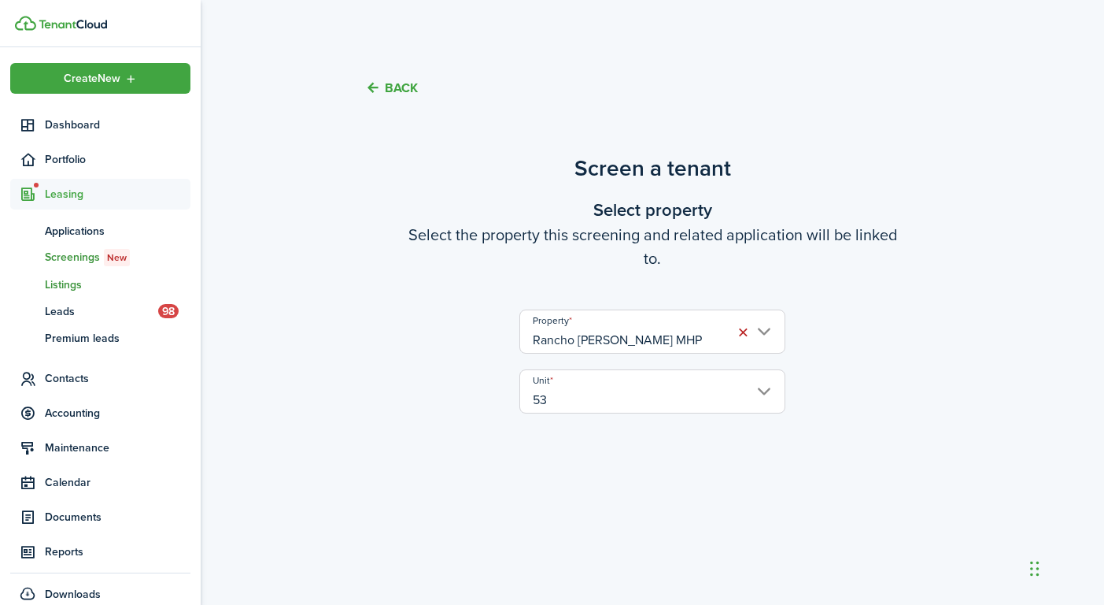
click at [80, 283] on span "Listings" at bounding box center [118, 284] width 146 height 17
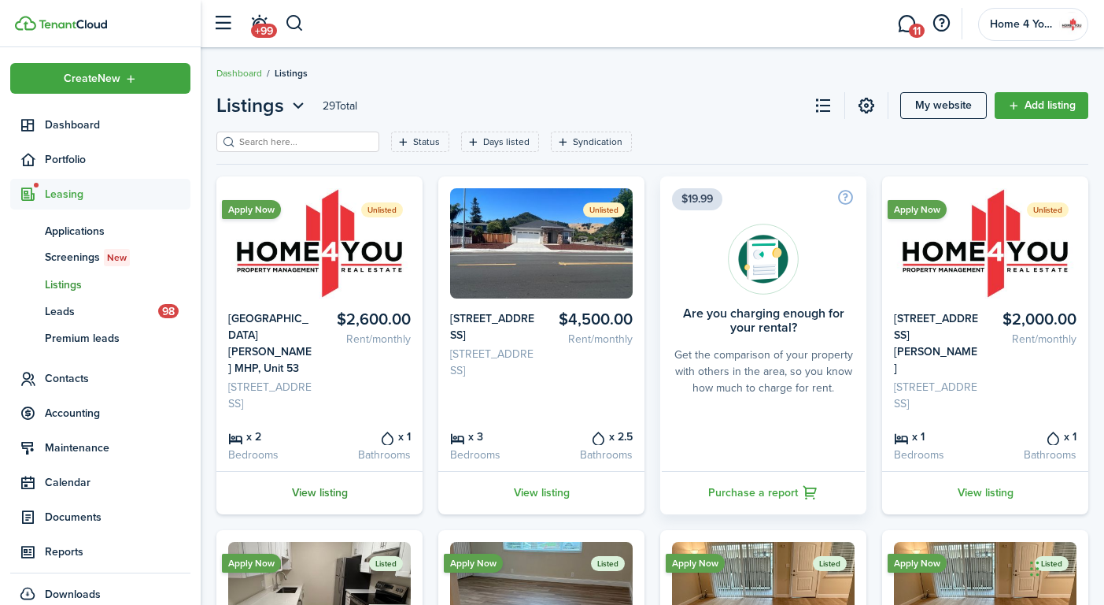
click at [336, 494] on link "View listing" at bounding box center [319, 492] width 206 height 43
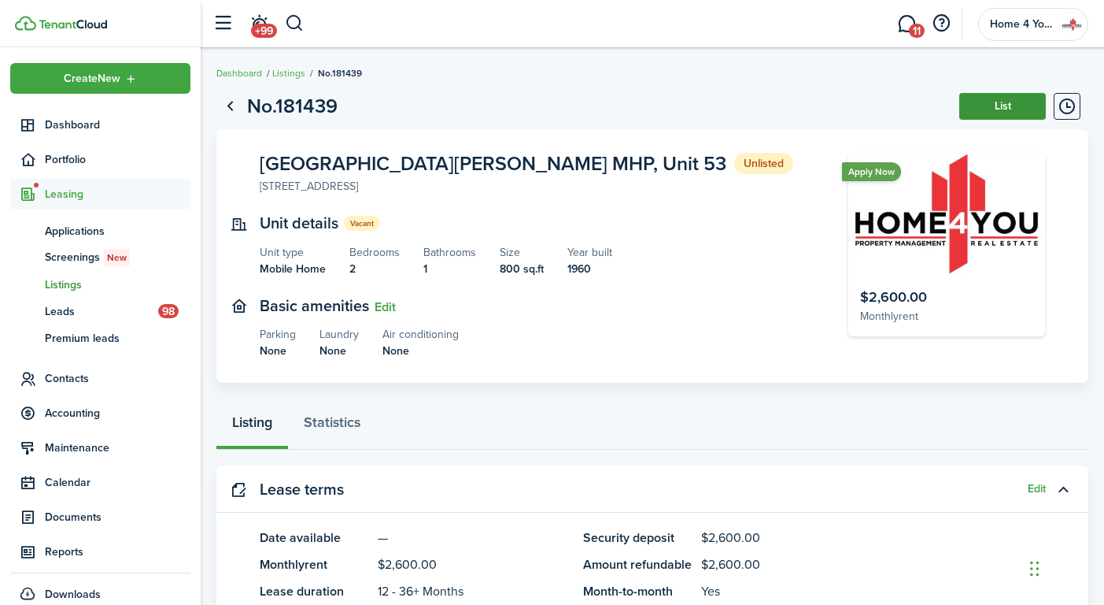
click at [1013, 115] on button "List" at bounding box center [1003, 106] width 87 height 27
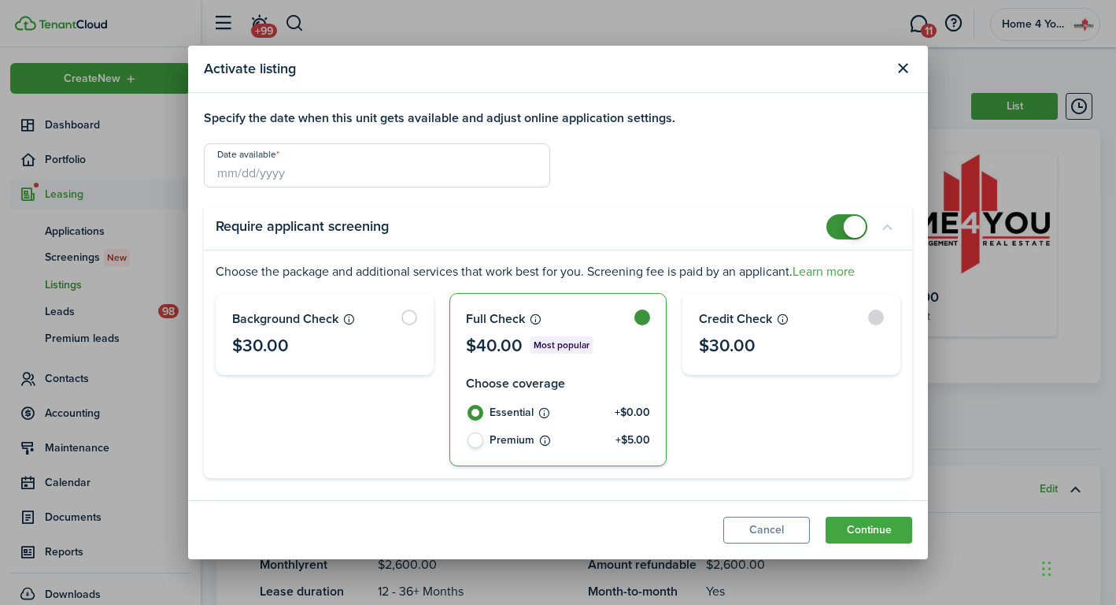
scroll to position [3, 0]
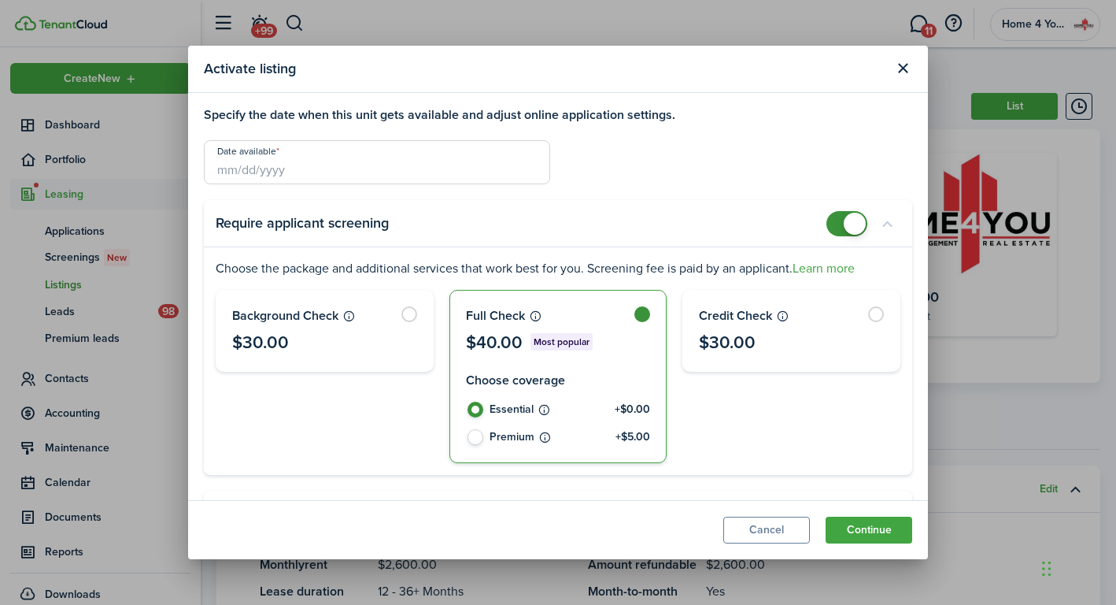
checkbox input "false"
click at [839, 223] on span at bounding box center [847, 223] width 16 height 25
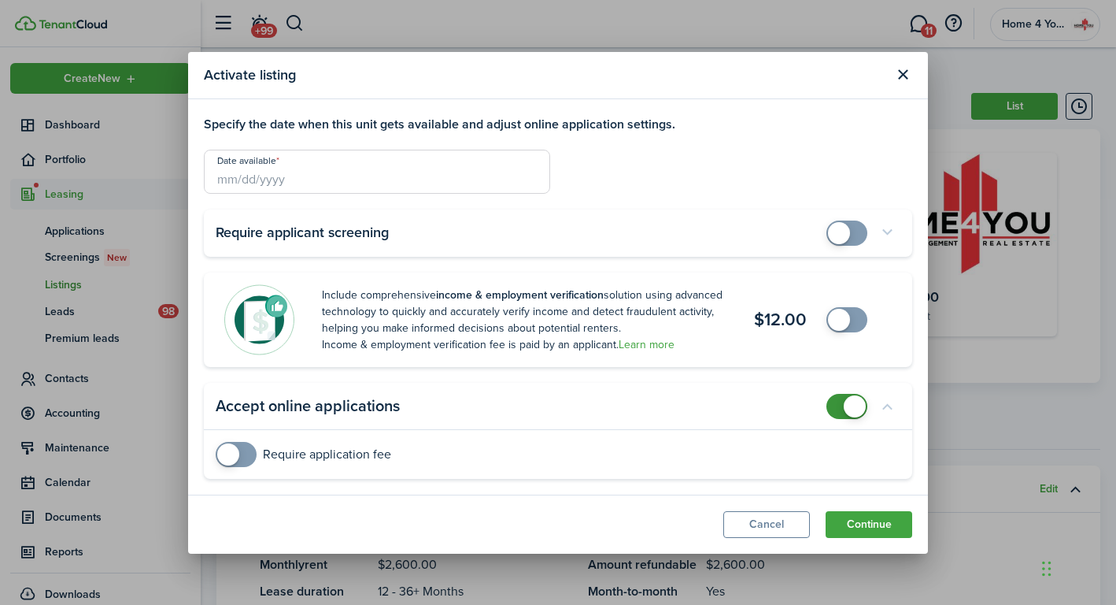
scroll to position [0, 0]
click at [261, 180] on input "Date available" at bounding box center [377, 172] width 346 height 44
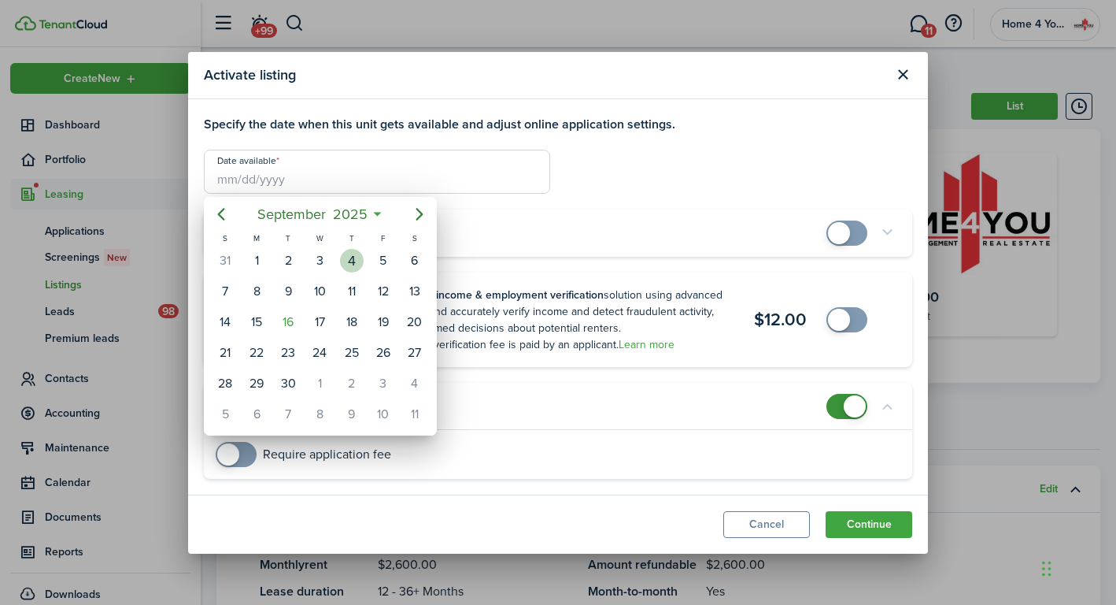
click at [352, 258] on div "4" at bounding box center [352, 261] width 24 height 24
type input "[DATE]"
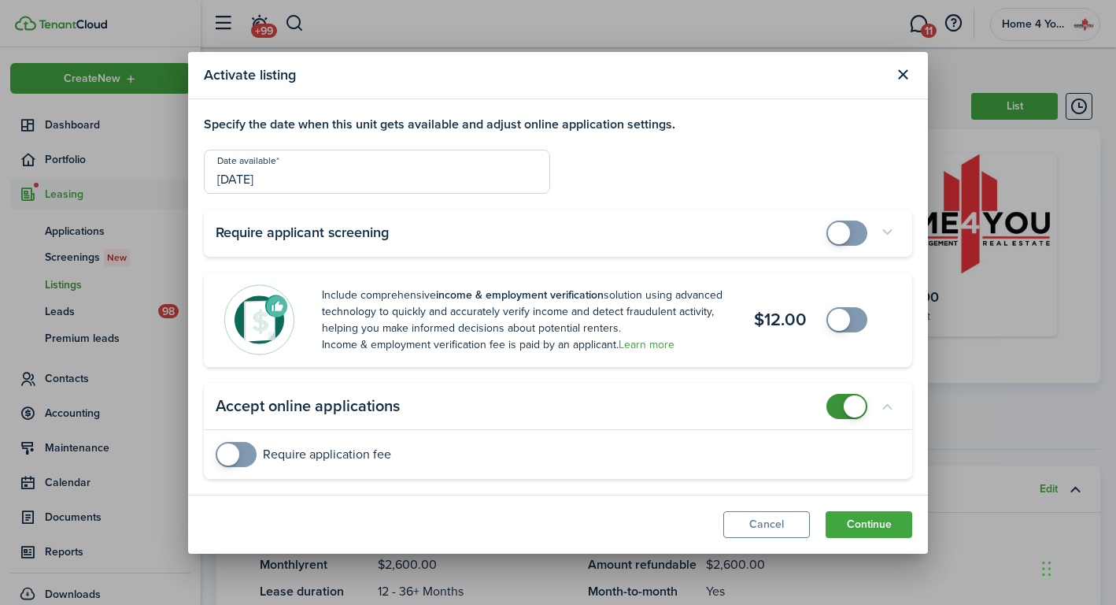
checkbox input "true"
click at [855, 230] on span at bounding box center [847, 232] width 16 height 25
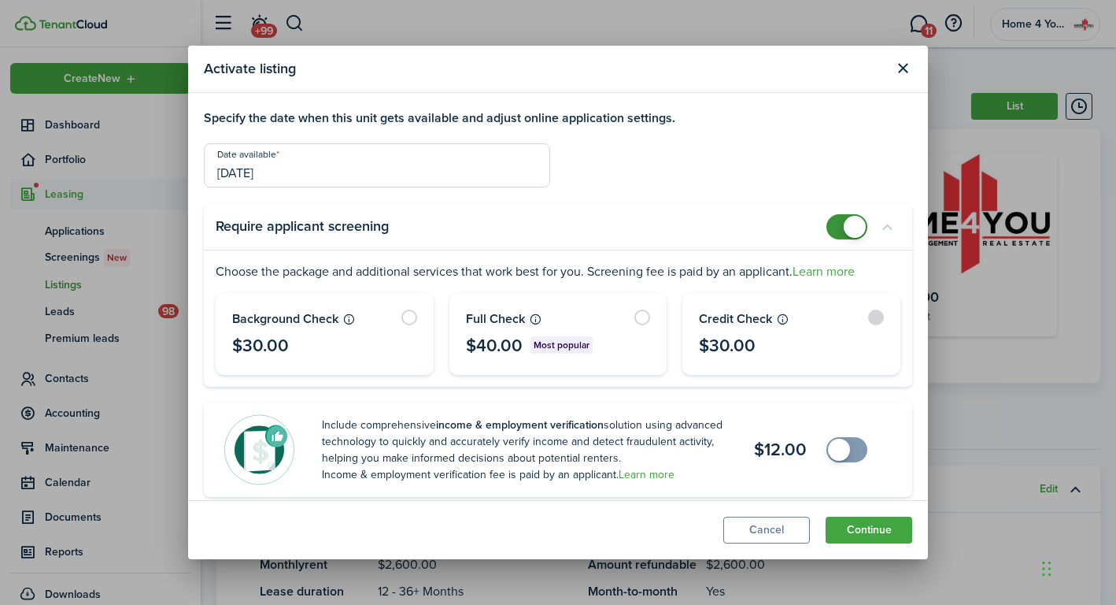
scroll to position [124, 0]
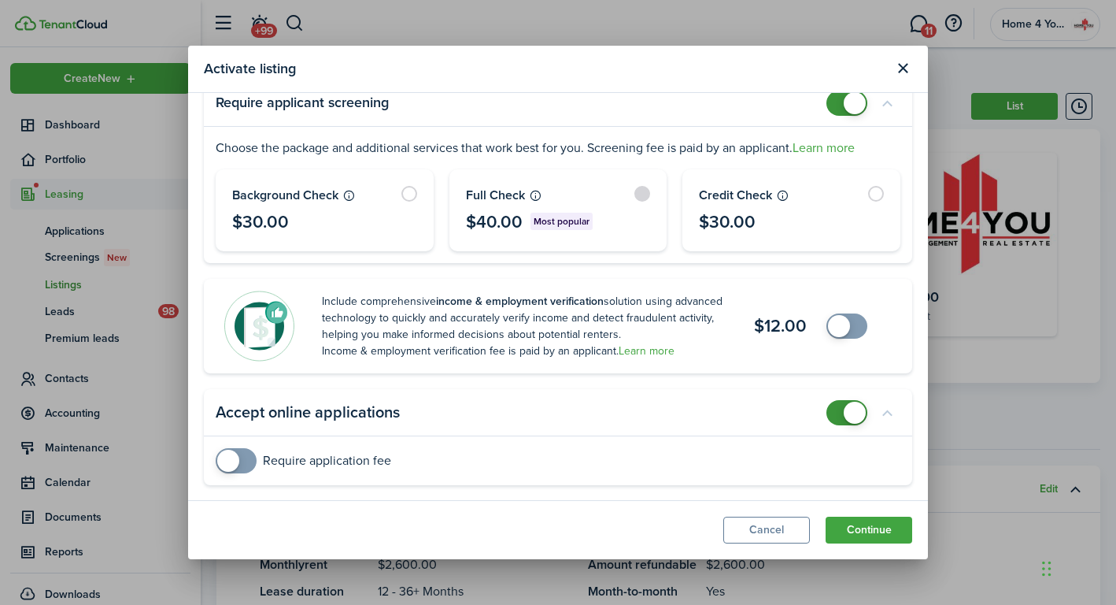
click at [633, 194] on label at bounding box center [558, 210] width 216 height 80
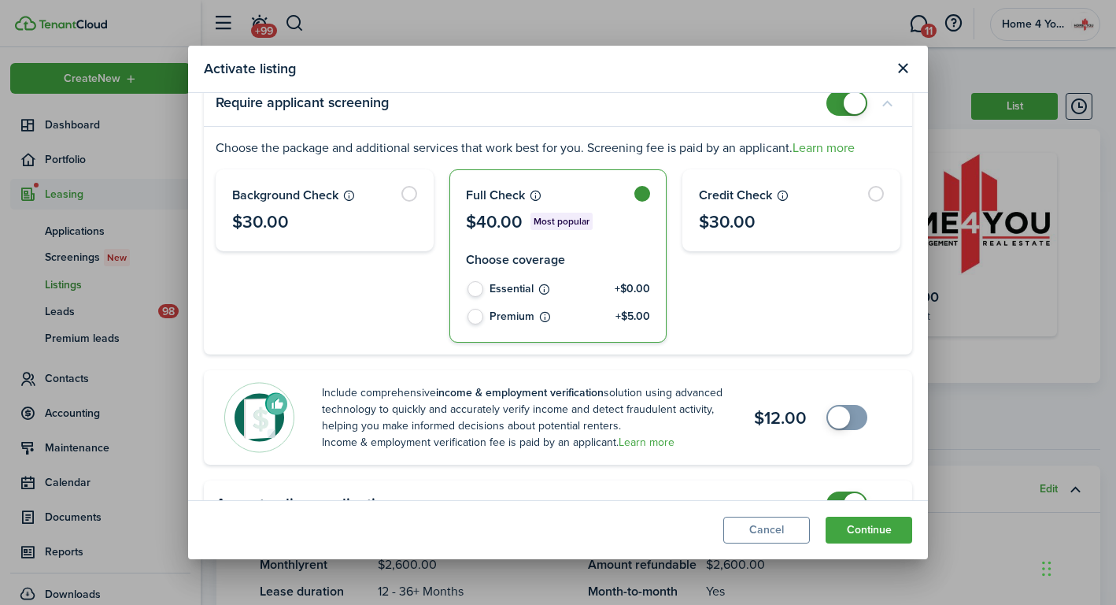
radio input "true"
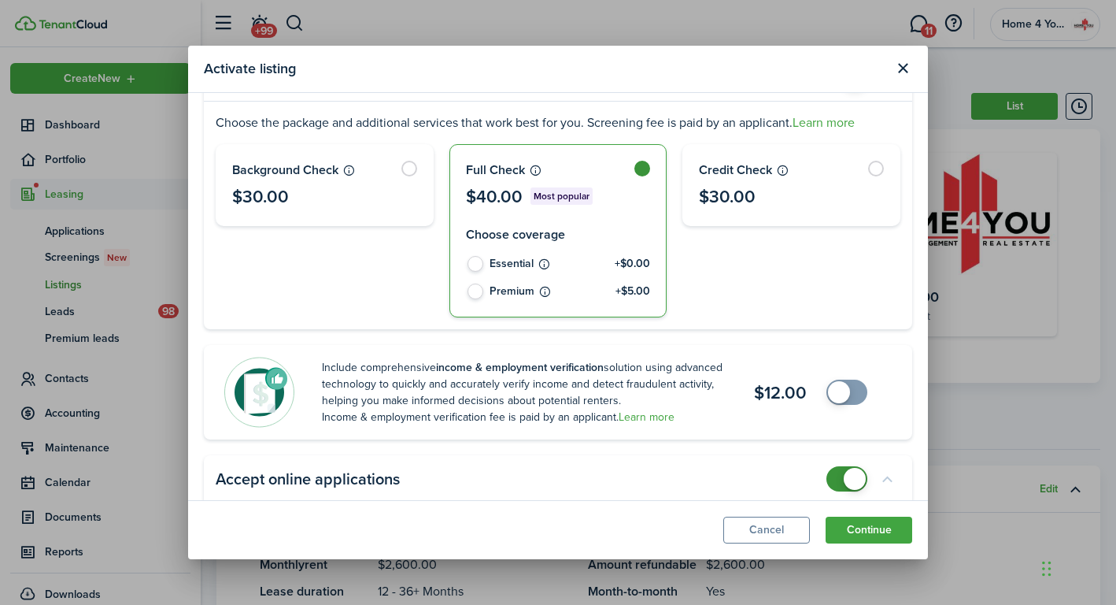
scroll to position [215, 0]
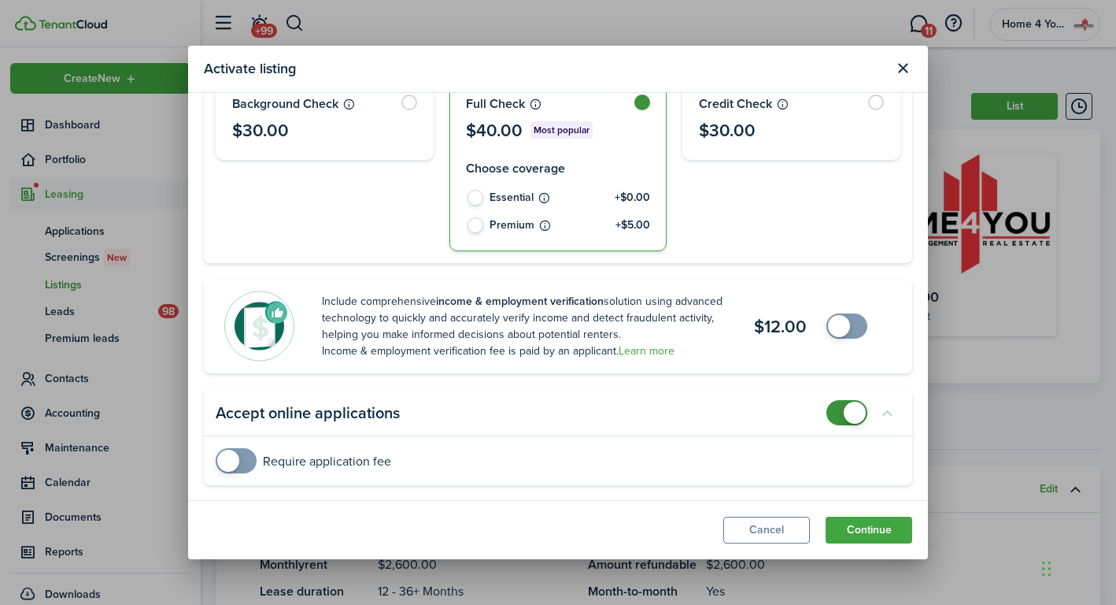
click at [244, 458] on span at bounding box center [236, 460] width 16 height 25
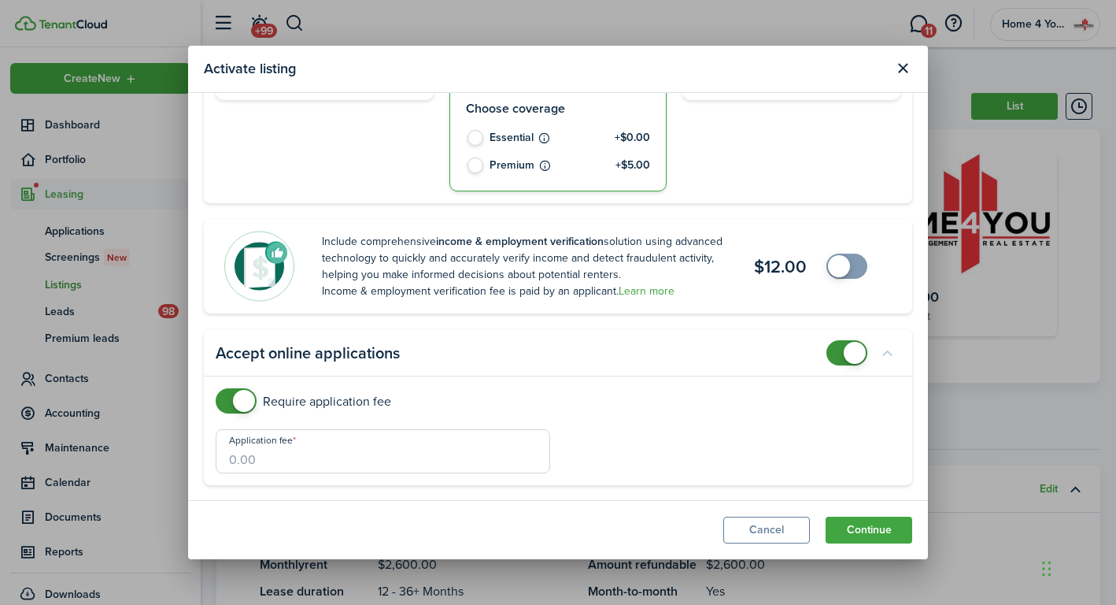
checkbox input "false"
click at [228, 404] on span at bounding box center [236, 400] width 16 height 25
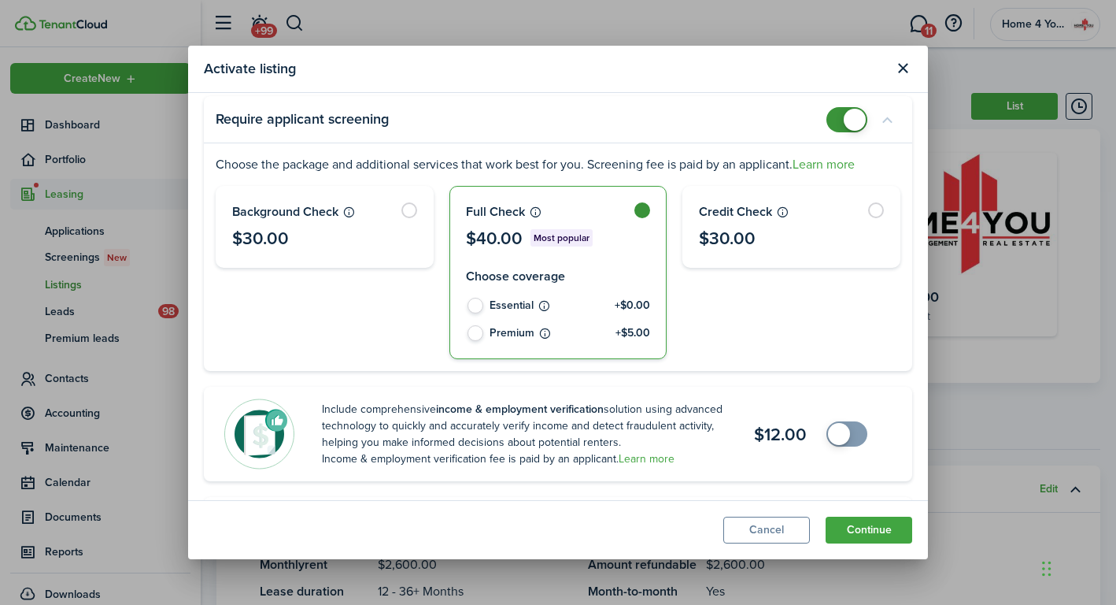
scroll to position [0, 0]
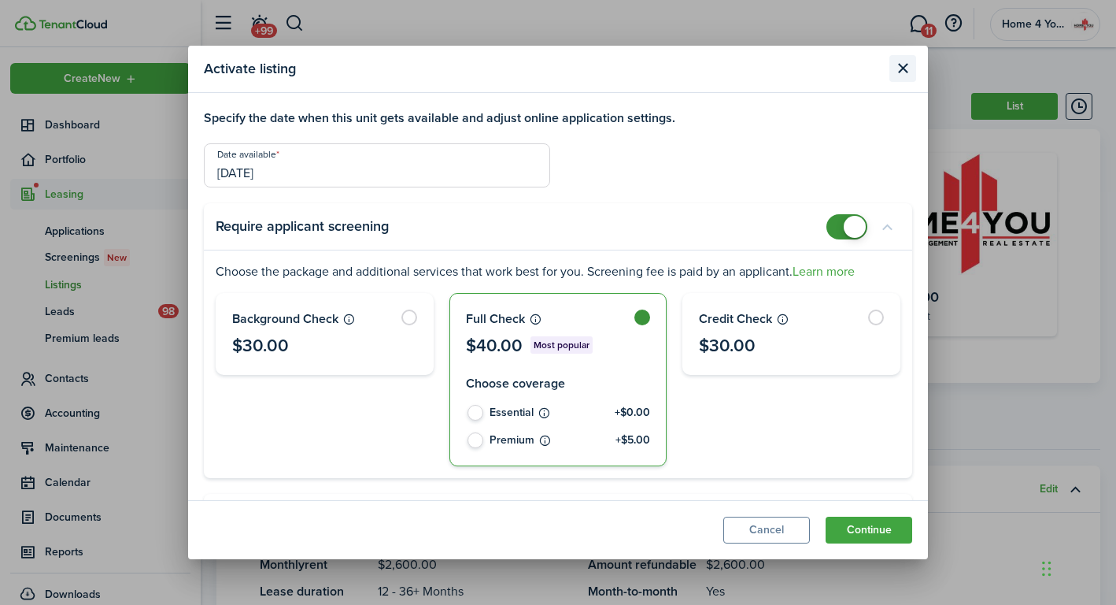
click at [901, 69] on button "Close modal" at bounding box center [903, 68] width 27 height 27
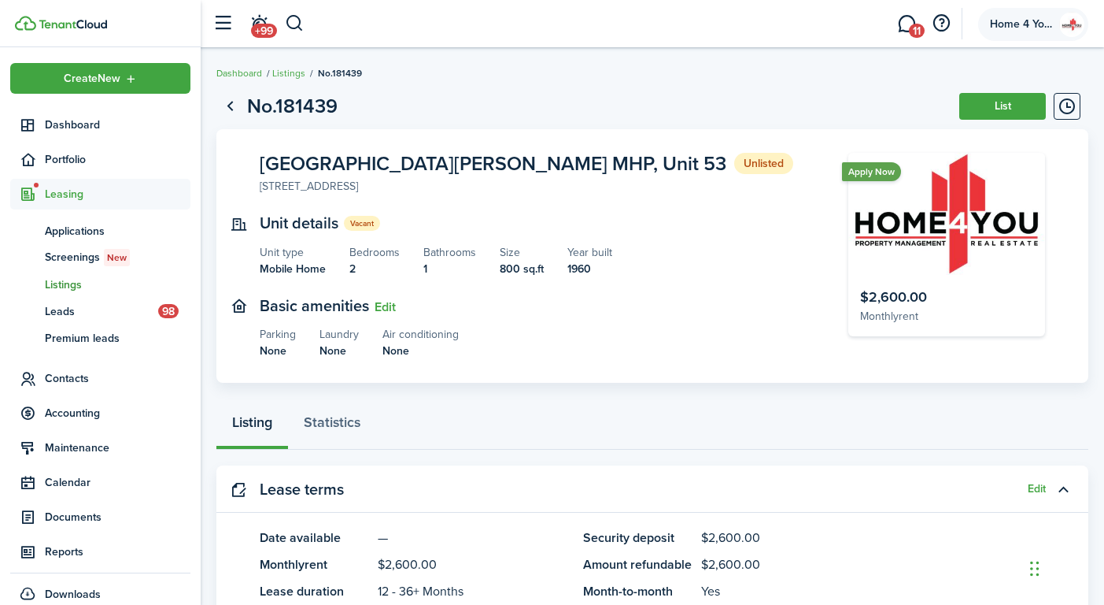
click at [1061, 27] on img at bounding box center [1072, 24] width 25 height 25
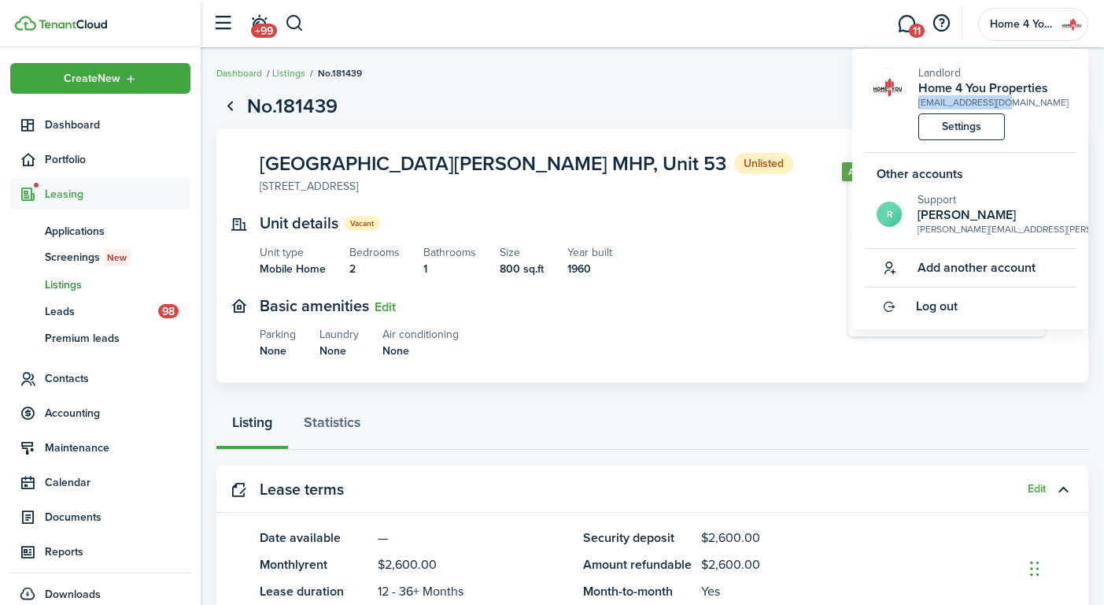
drag, startPoint x: 1021, startPoint y: 102, endPoint x: 919, endPoint y: 106, distance: 101.7
click at [919, 106] on div "[EMAIL_ADDRESS][DOMAIN_NAME]" at bounding box center [994, 102] width 150 height 14
copy div "[EMAIL_ADDRESS][DOMAIN_NAME]"
click at [948, 126] on link "Settings" at bounding box center [962, 126] width 87 height 27
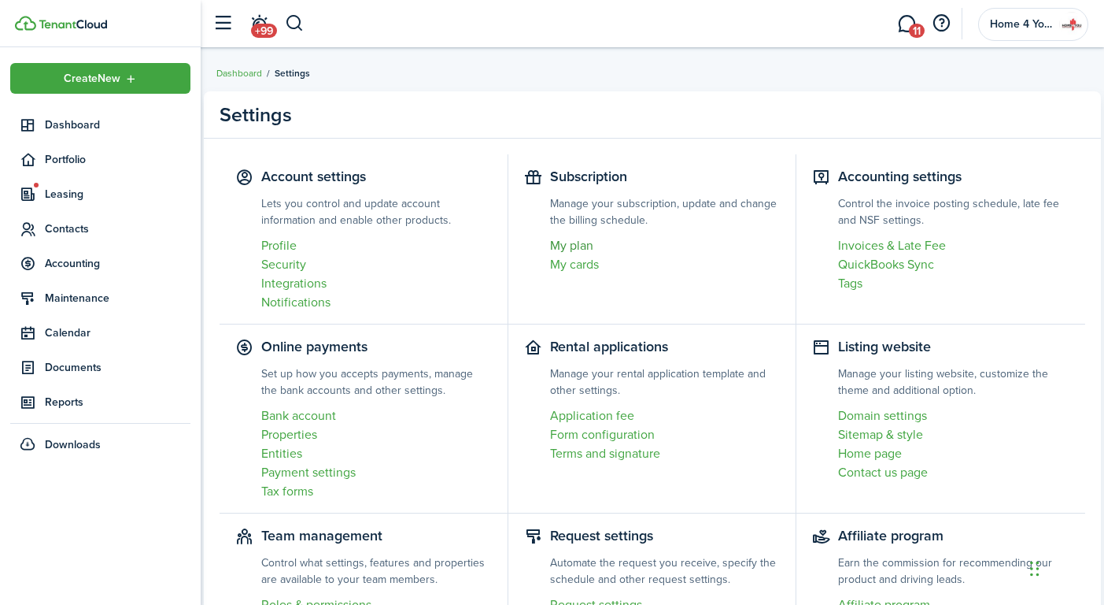
click at [586, 250] on link "My plan" at bounding box center [665, 245] width 231 height 19
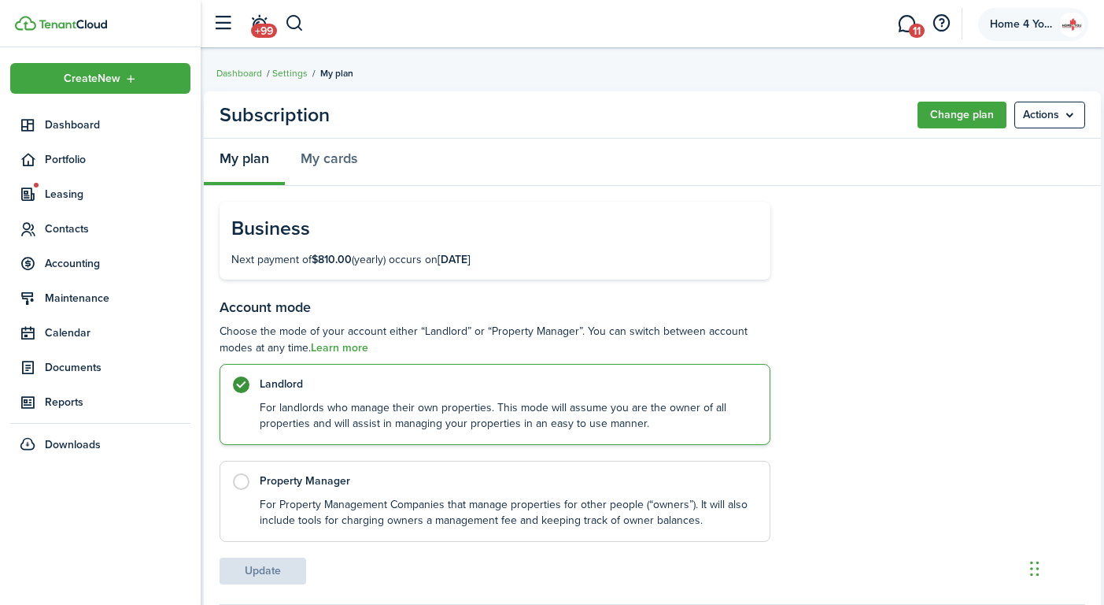
click at [1036, 17] on account-user-avatar "Home 4 You Properties" at bounding box center [1034, 24] width 110 height 33
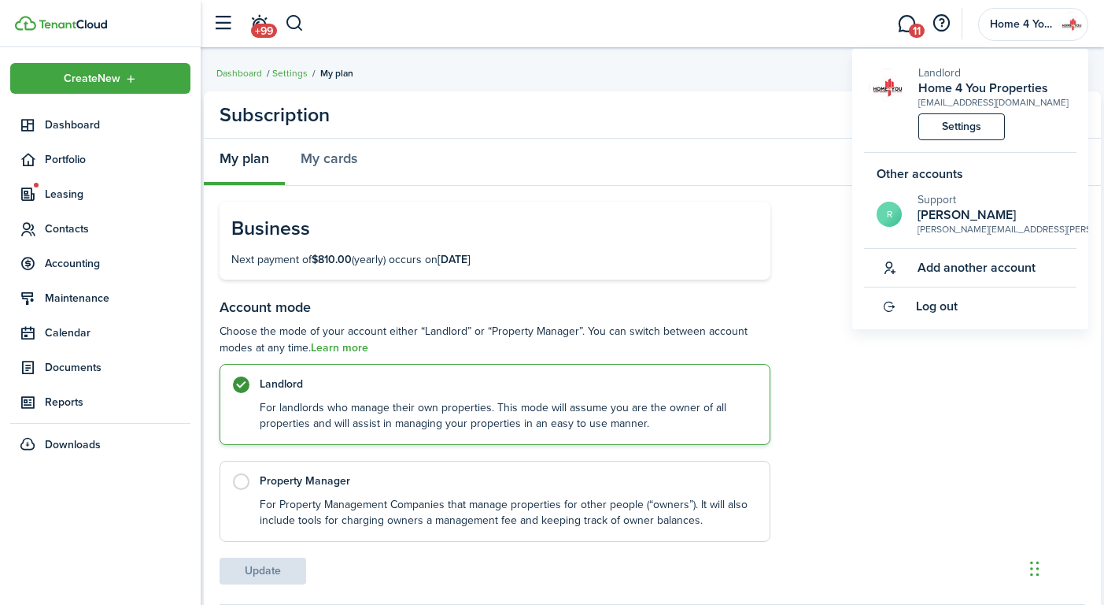
click at [975, 228] on div "[PERSON_NAME][EMAIL_ADDRESS][PERSON_NAME][DOMAIN_NAME]" at bounding box center [1016, 229] width 197 height 14
